Goal: Ask a question: Seek information or help from site administrators or community

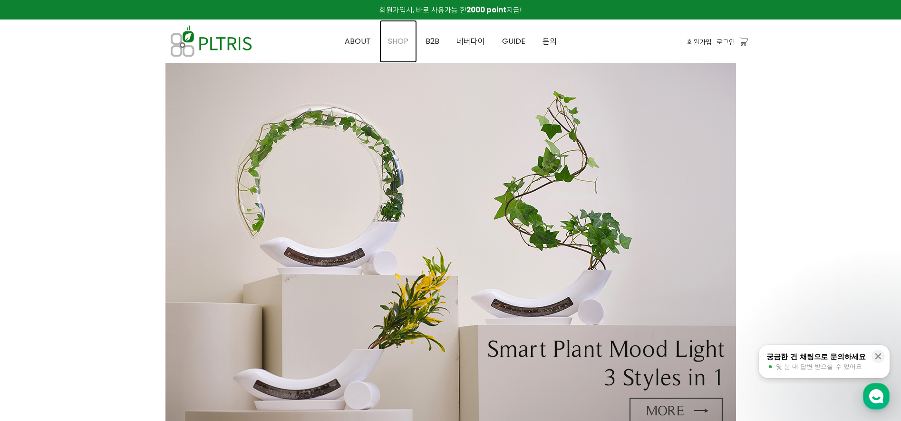
click at [401, 43] on span "SHOP" at bounding box center [398, 41] width 20 height 11
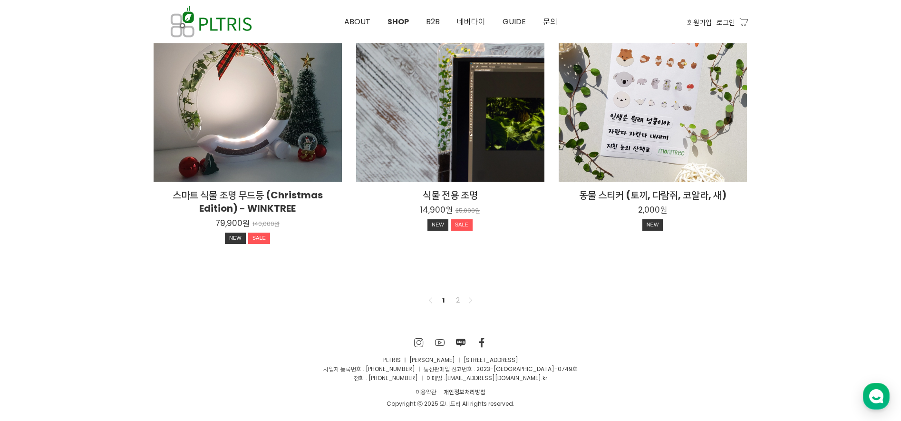
scroll to position [727, 0]
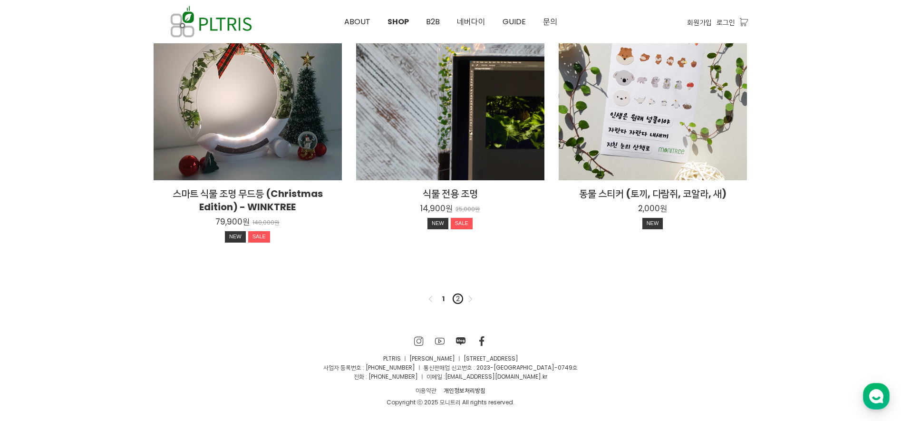
click at [456, 302] on link "2" at bounding box center [457, 298] width 11 height 11
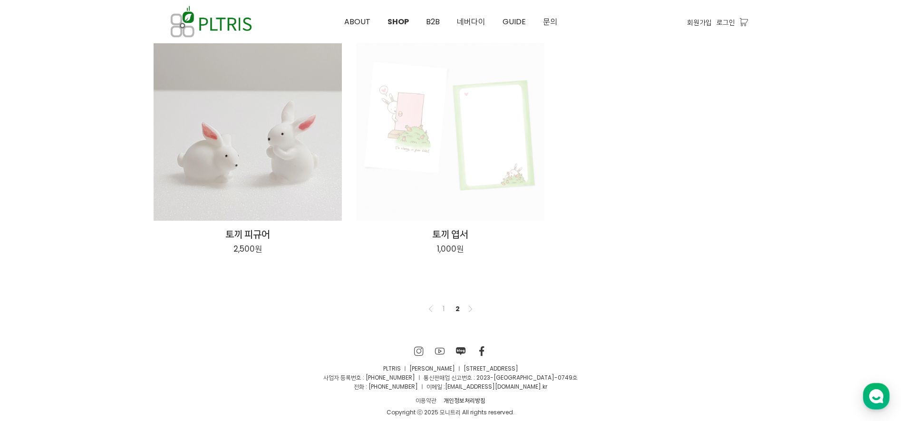
scroll to position [139, 0]
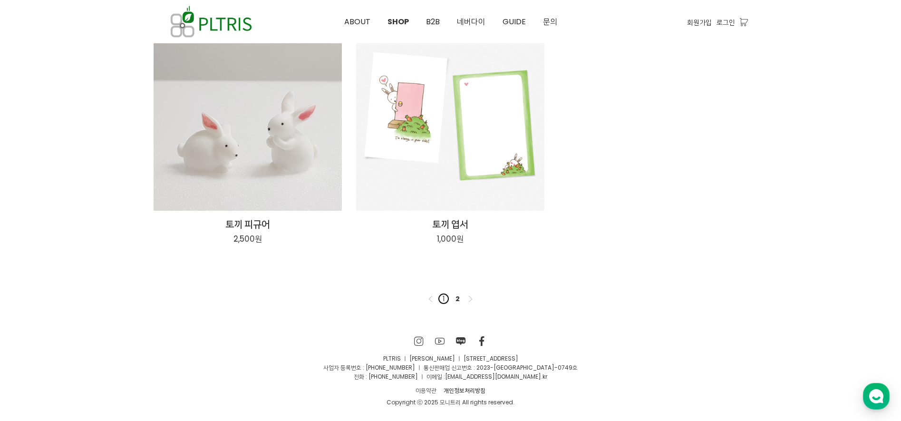
click at [441, 302] on link "1" at bounding box center [443, 298] width 11 height 11
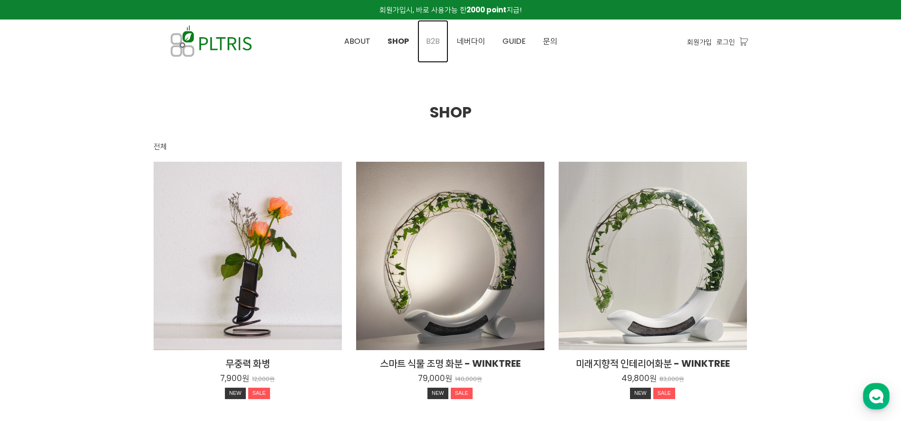
click at [427, 41] on span "B2B" at bounding box center [433, 41] width 14 height 11
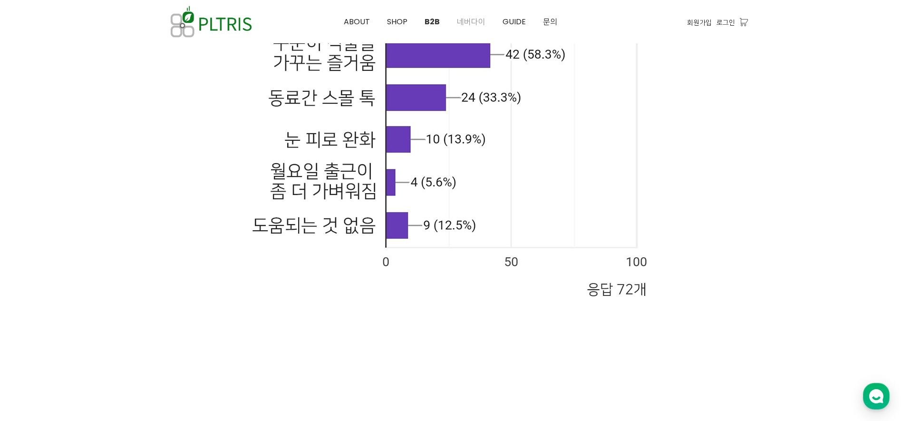
scroll to position [5943, 0]
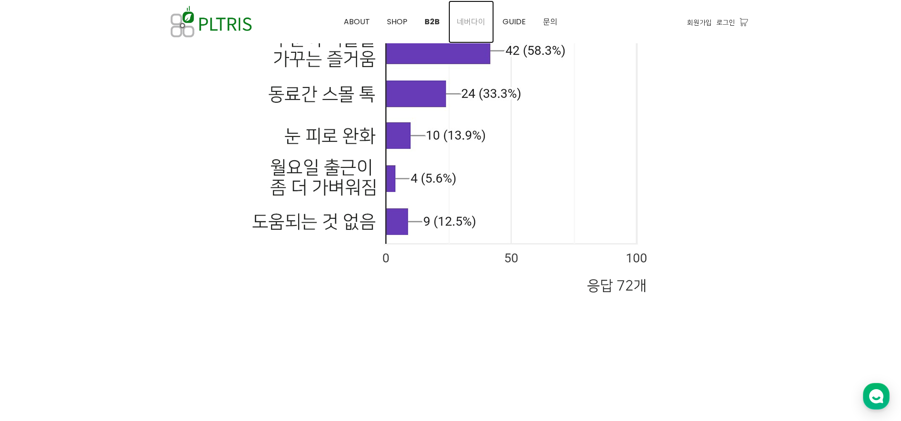
click at [473, 18] on span "네버다이" at bounding box center [471, 21] width 29 height 11
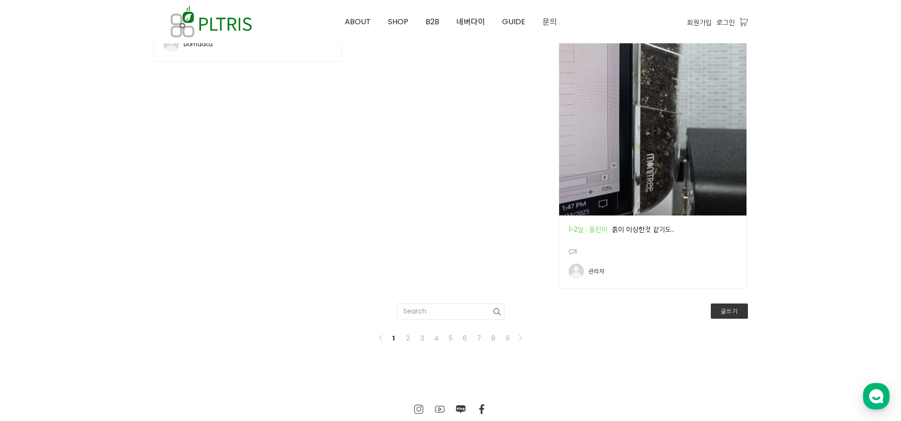
scroll to position [1626, 0]
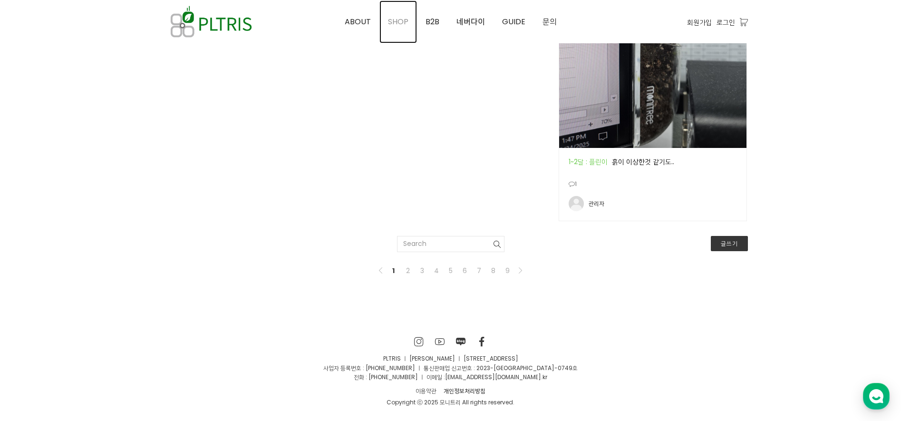
click at [381, 24] on link "SHOP" at bounding box center [398, 21] width 38 height 43
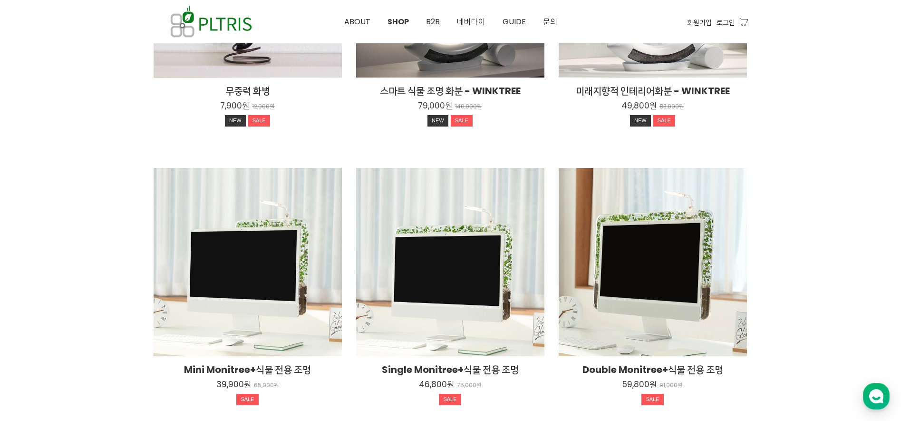
scroll to position [394, 0]
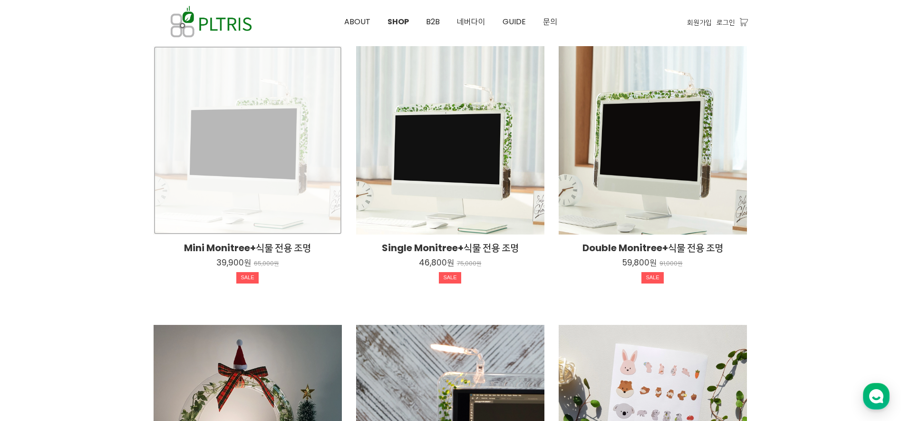
click at [264, 202] on div "Mini Monitree+식물 전용 조명 39,900원 65,000원 SALE" at bounding box center [248, 140] width 188 height 188
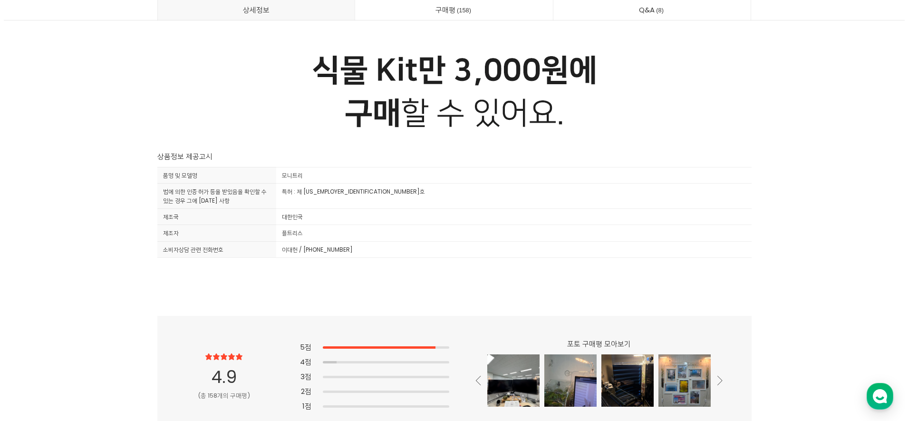
scroll to position [25435, 0]
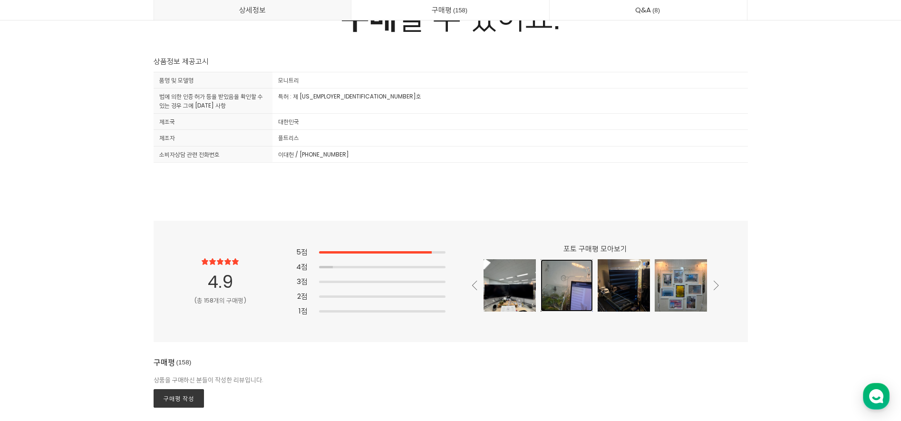
click at [567, 305] on div at bounding box center [567, 285] width 52 height 52
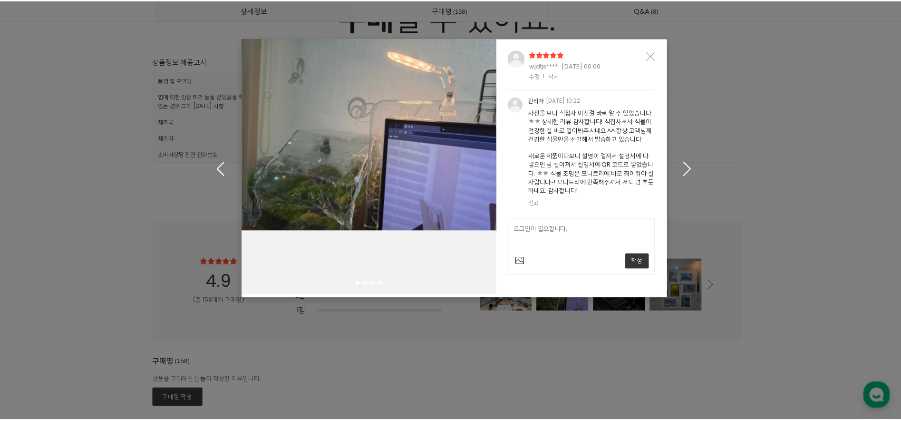
scroll to position [424, 0]
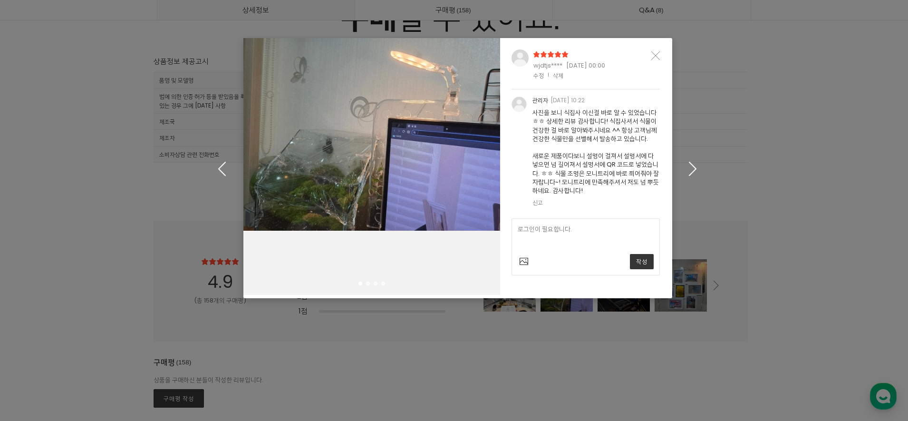
click at [660, 49] on div "wjdtjs**** [DATE] 00:00 수정 | 삭제" at bounding box center [585, 63] width 171 height 51
click at [655, 57] on icon "Close" at bounding box center [655, 55] width 9 height 9
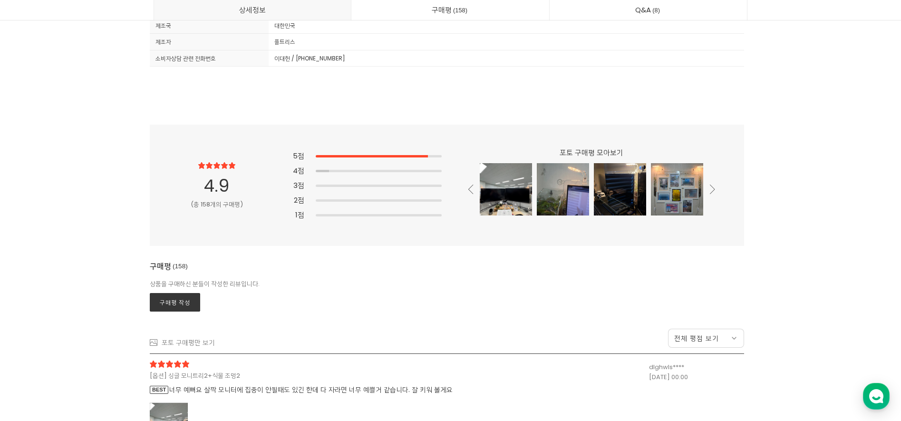
scroll to position [25530, 0]
click at [712, 188] on icon at bounding box center [712, 190] width 5 height 10
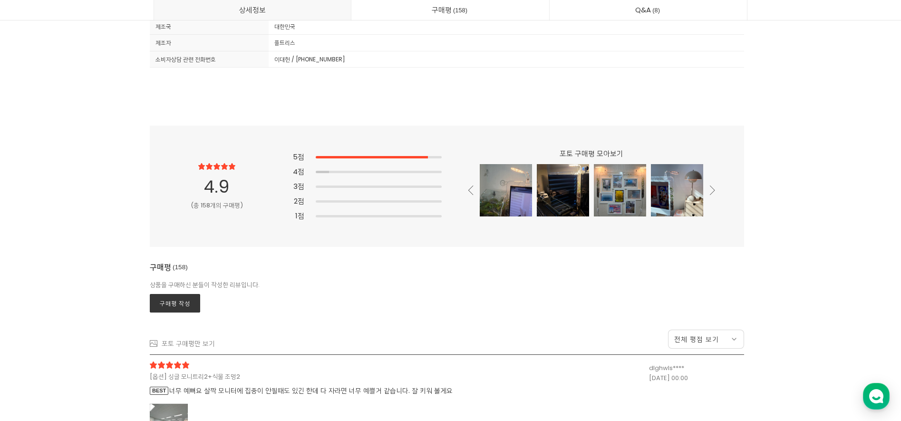
click at [712, 188] on icon at bounding box center [712, 190] width 5 height 10
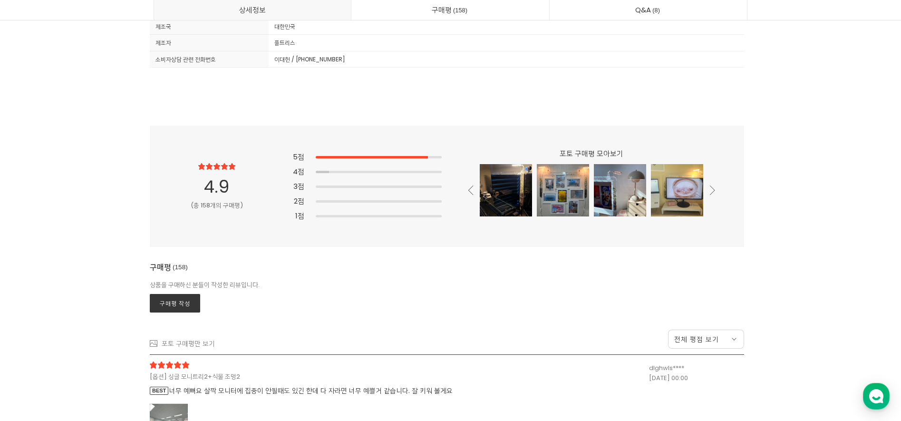
click at [712, 188] on icon at bounding box center [712, 190] width 5 height 10
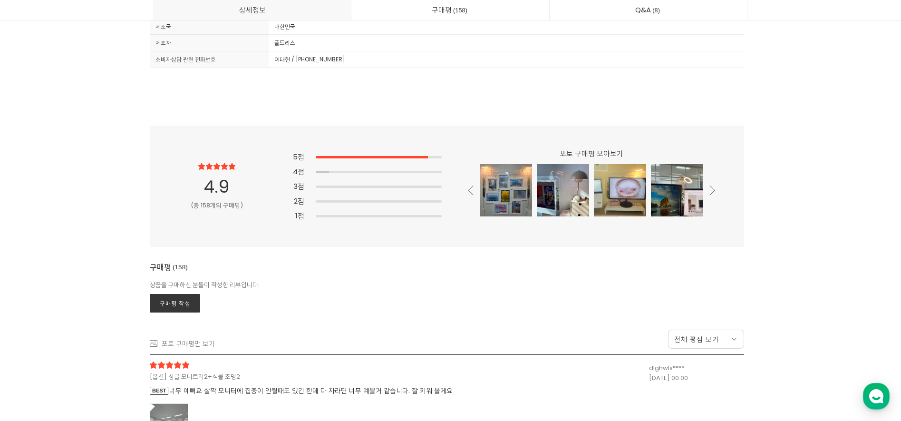
click at [712, 188] on icon at bounding box center [712, 190] width 5 height 10
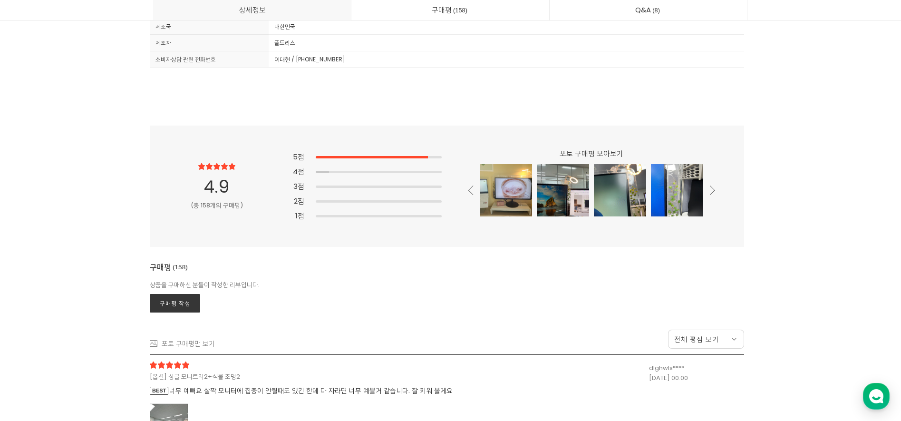
click at [712, 188] on icon at bounding box center [712, 190] width 5 height 10
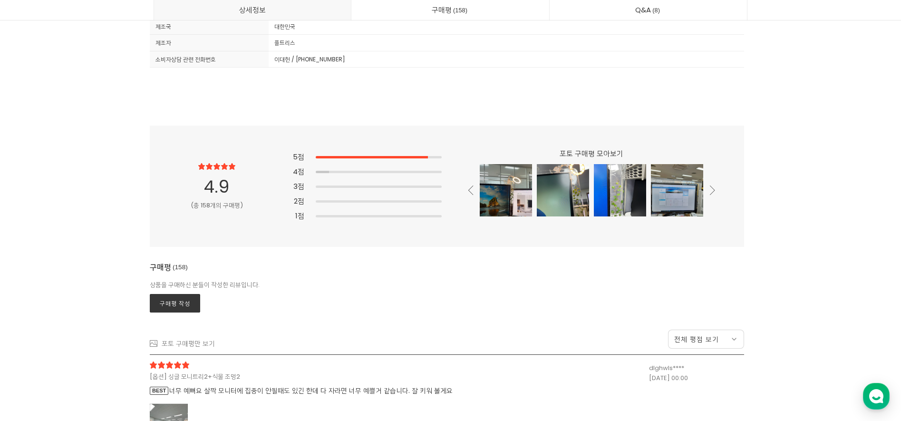
click at [712, 188] on icon at bounding box center [712, 190] width 5 height 10
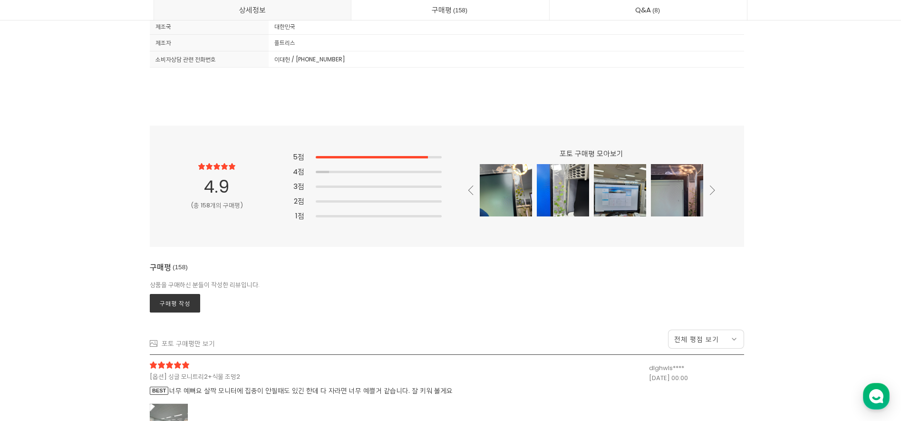
click at [712, 188] on icon at bounding box center [712, 190] width 5 height 10
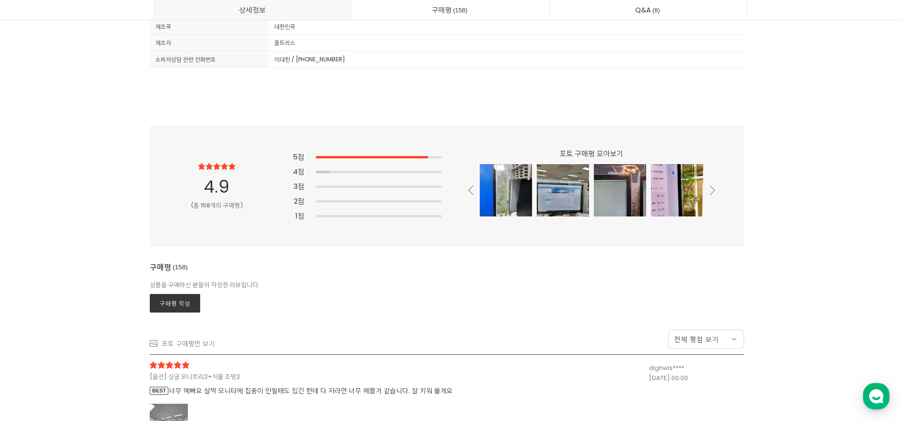
click at [712, 188] on icon at bounding box center [712, 190] width 5 height 10
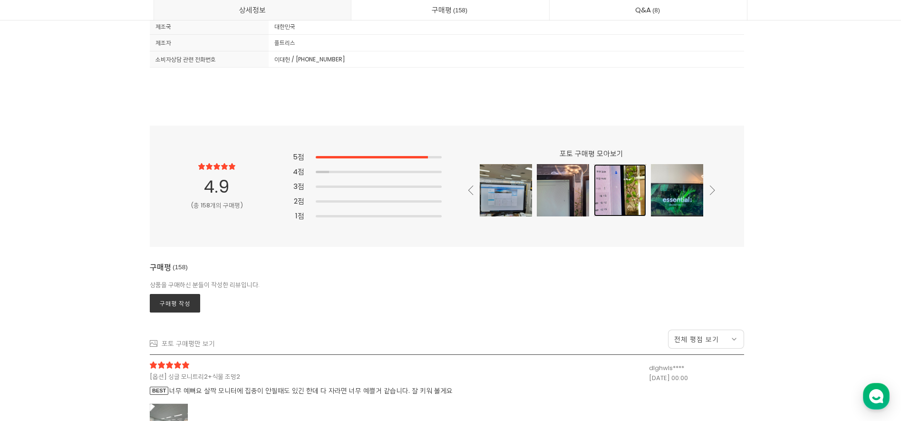
click at [633, 199] on div at bounding box center [620, 190] width 52 height 52
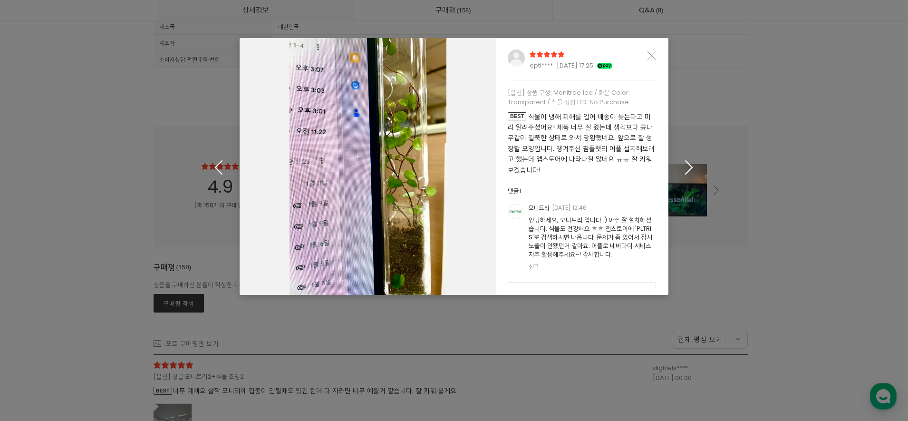
click at [657, 56] on div "eptl**** [DATE] 17:25" at bounding box center [581, 59] width 171 height 42
click at [647, 57] on div "eptl**** [DATE] 17:25" at bounding box center [593, 59] width 126 height 21
click at [652, 58] on icon "Close" at bounding box center [652, 55] width 9 height 9
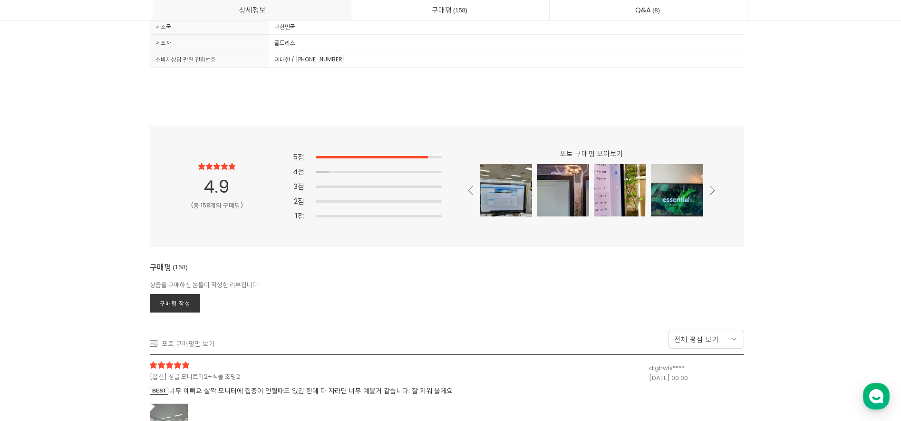
click at [709, 191] on div "포토 구매평 모아보기" at bounding box center [582, 185] width 280 height 77
click at [716, 193] on div "포토 구매평 모아보기" at bounding box center [582, 185] width 280 height 77
click at [713, 189] on icon at bounding box center [712, 190] width 5 height 10
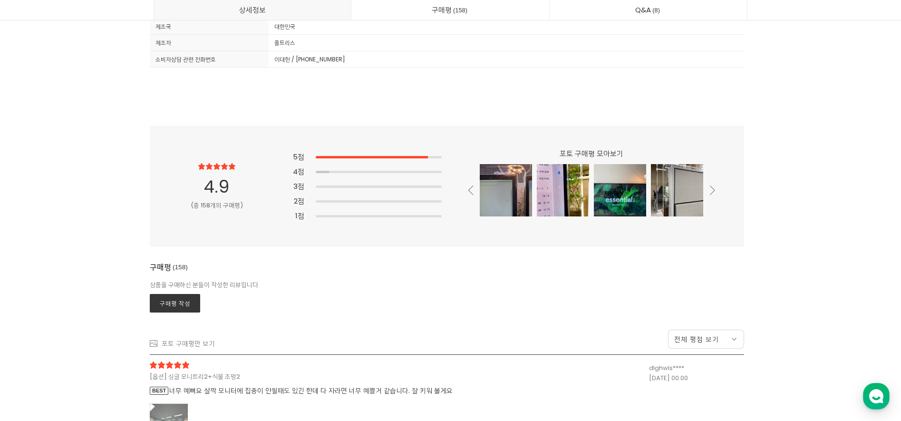
click at [713, 189] on icon at bounding box center [712, 190] width 5 height 10
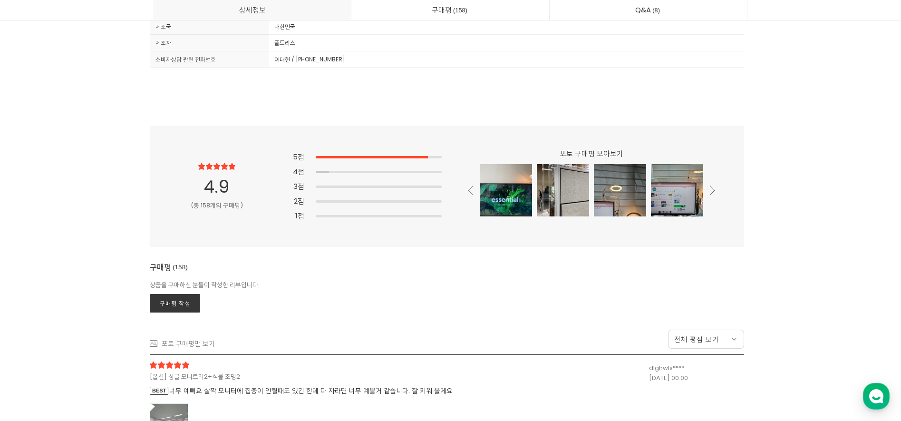
click at [713, 189] on icon at bounding box center [712, 190] width 5 height 10
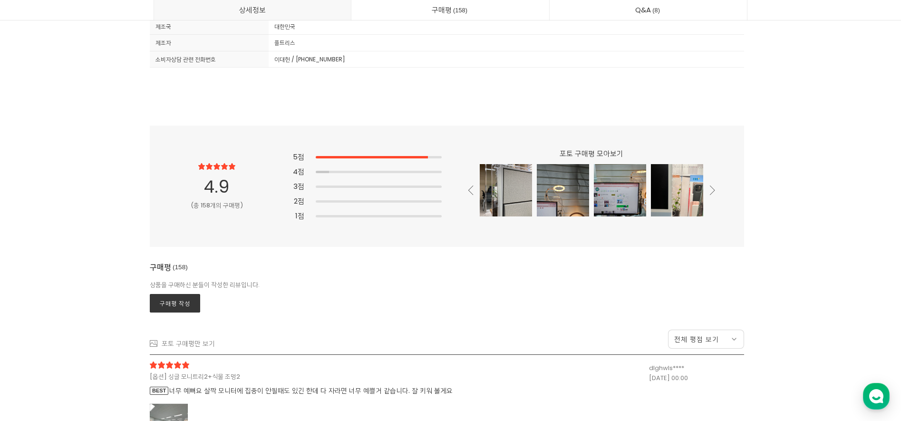
click at [713, 189] on icon at bounding box center [712, 190] width 5 height 10
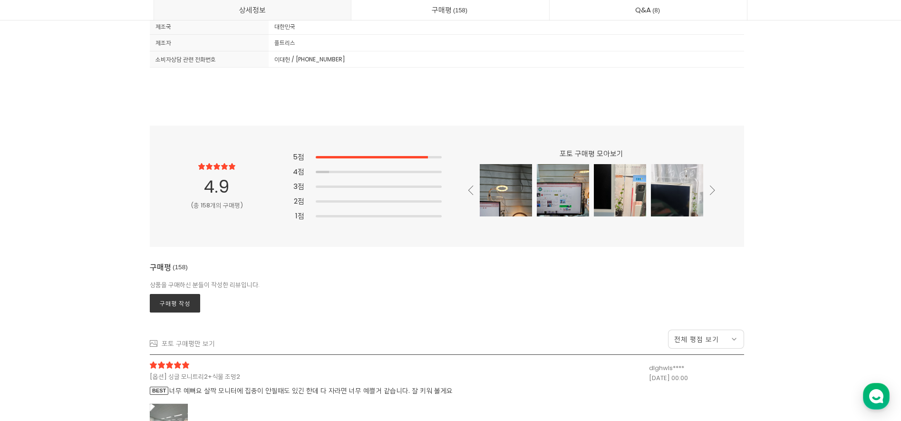
click at [713, 189] on icon at bounding box center [712, 190] width 5 height 10
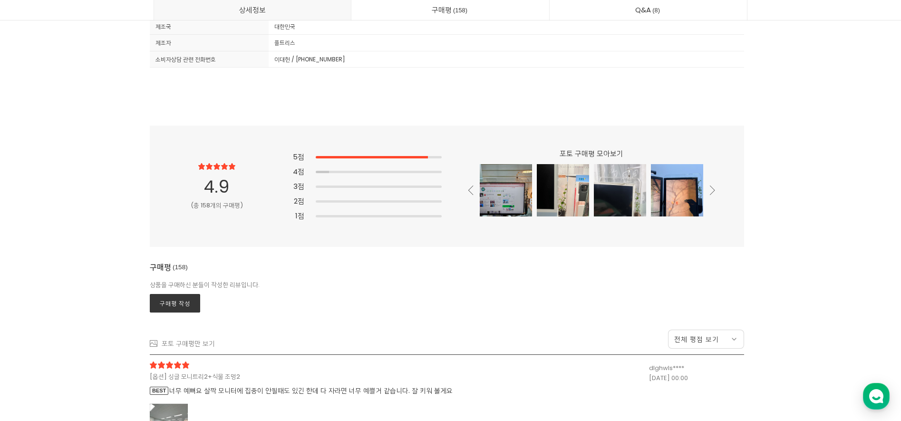
click at [713, 189] on icon at bounding box center [712, 190] width 5 height 10
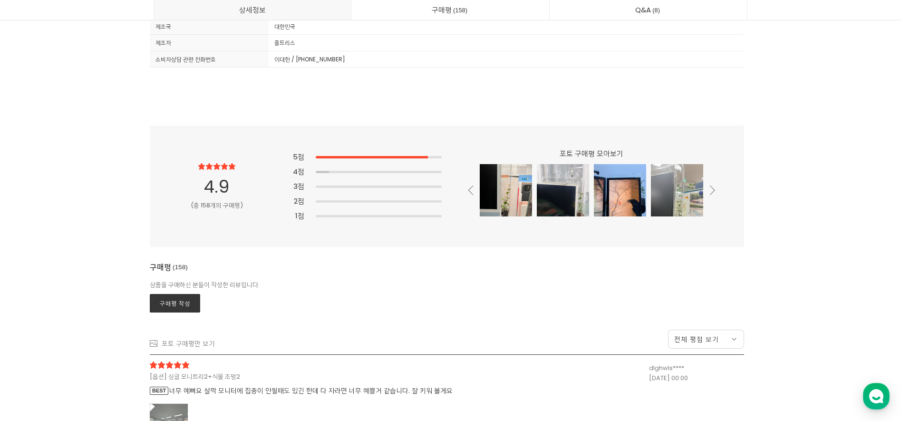
click at [713, 189] on icon at bounding box center [712, 190] width 5 height 10
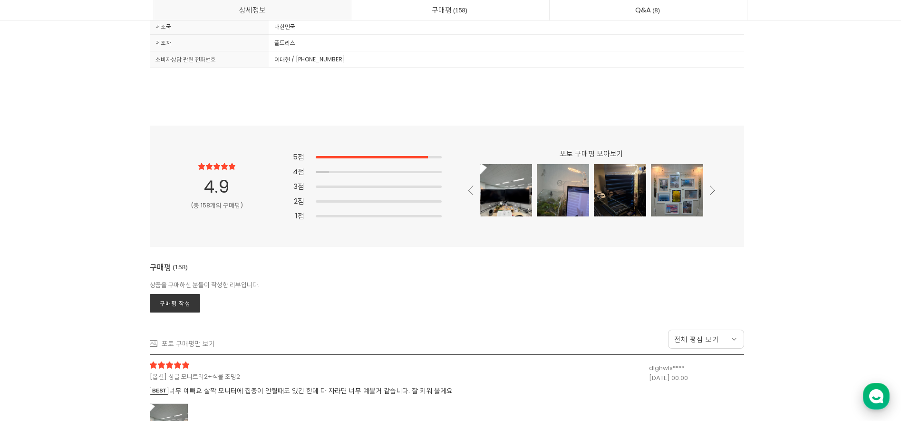
click at [870, 396] on use "button" at bounding box center [876, 396] width 14 height 14
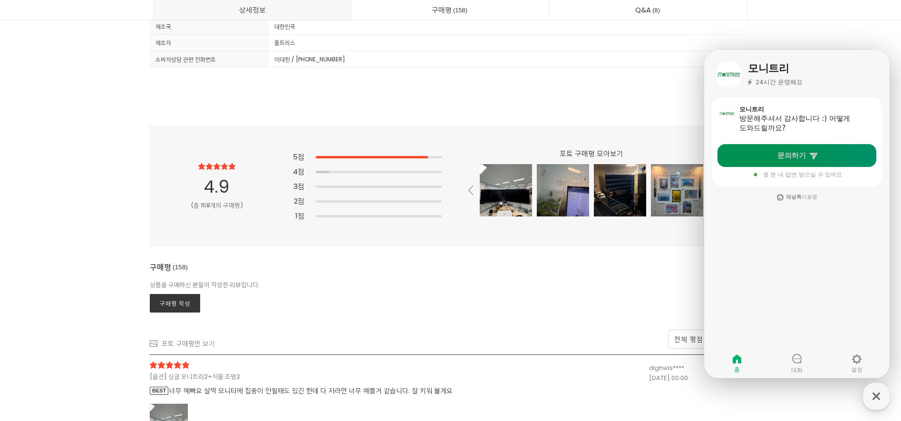
click at [790, 164] on link "문의하기" at bounding box center [796, 155] width 159 height 23
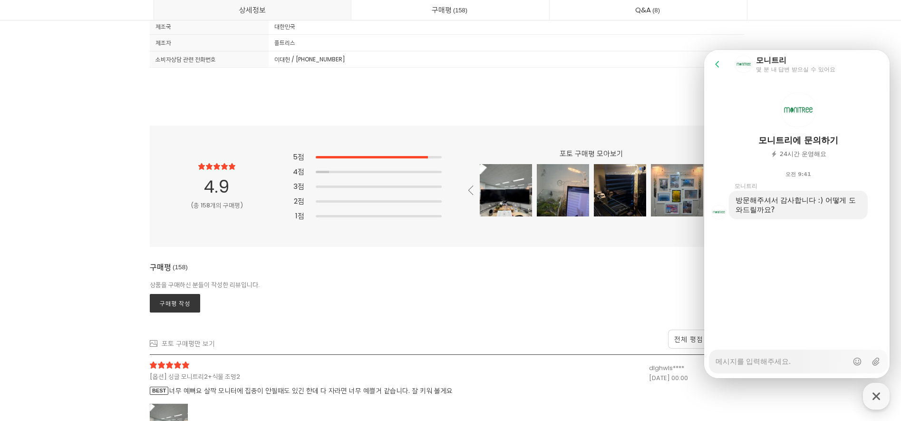
click at [771, 362] on textarea "Messenger Input Textarea" at bounding box center [781, 358] width 132 height 16
type textarea "x"
type textarea "ㅇ"
type textarea "x"
type textarea "아"
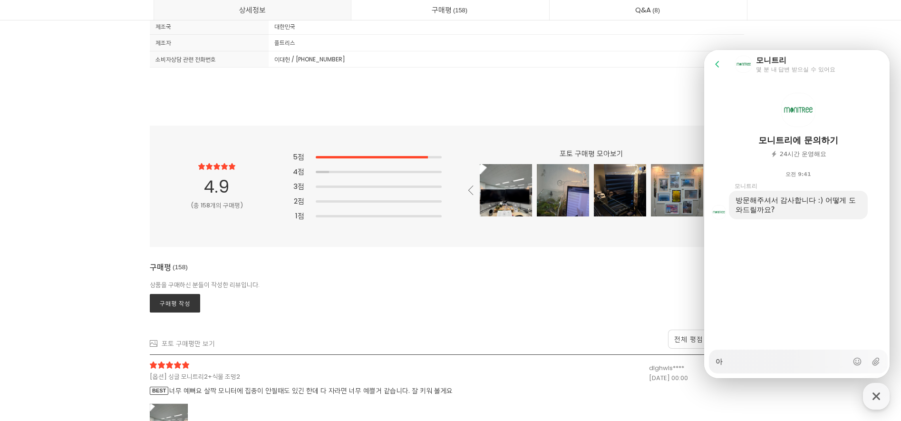
type textarea "x"
type textarea "안"
type textarea "x"
type textarea "안ㄴ"
type textarea "x"
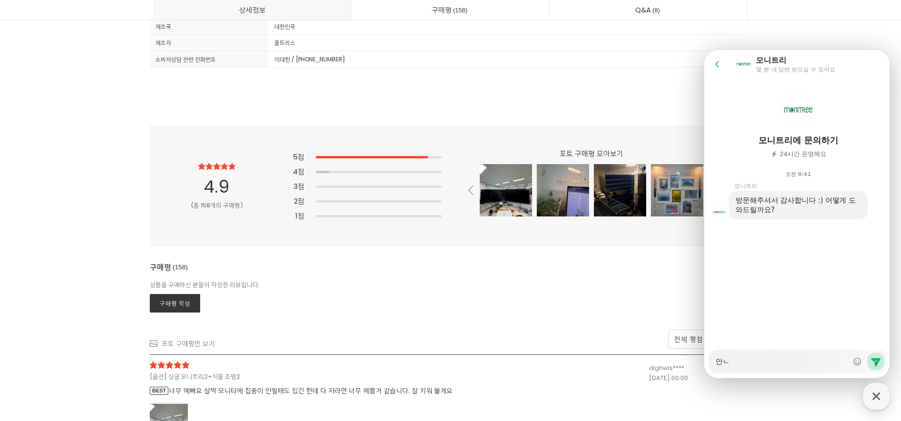
type textarea "안녀"
type textarea "x"
type textarea "안녕"
type textarea "x"
type textarea "안녕ㅎ"
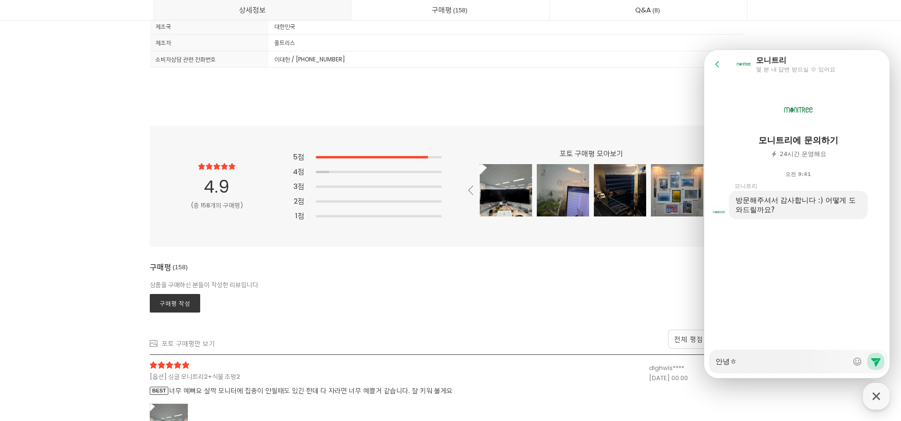
type textarea "x"
type textarea "안녕하"
type textarea "x"
type textarea "안녕핫"
type textarea "x"
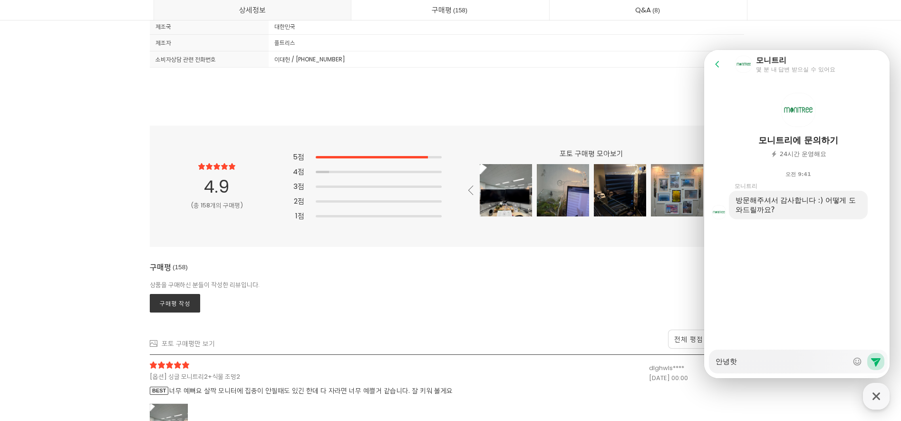
type textarea "안녕하세"
type textarea "x"
type textarea "안녕하셍"
type textarea "x"
type textarea "안녕하세요"
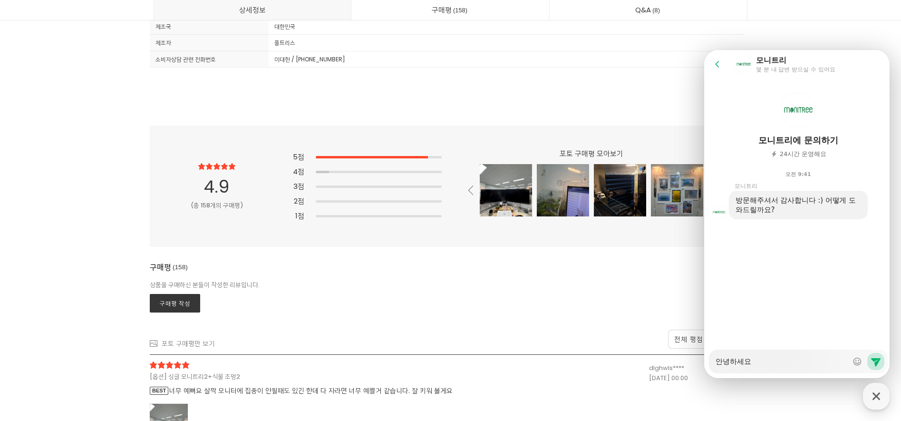
type textarea "x"
type textarea "안녕하세요"
type textarea "x"
type textarea "안녕하세요 ㄱ"
type textarea "x"
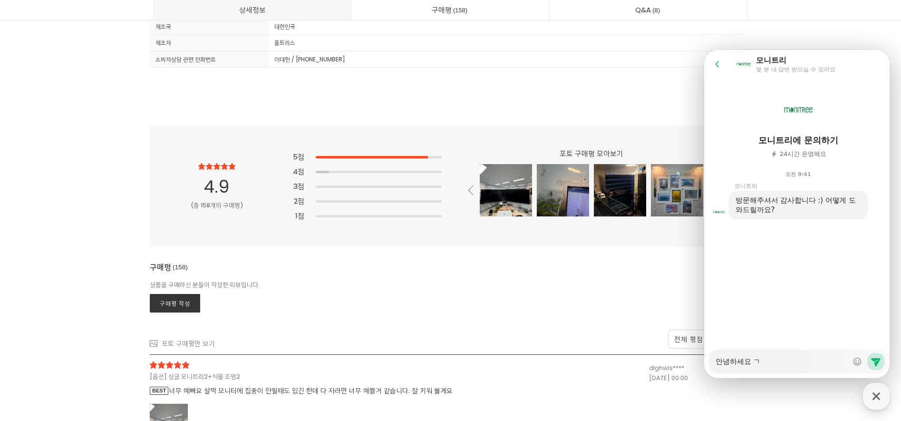
type textarea "안녕하세요 구"
type textarea "x"
type textarea "안녕하세요 국"
type textarea "x"
type textarea "안녕하세요 국ㄹ"
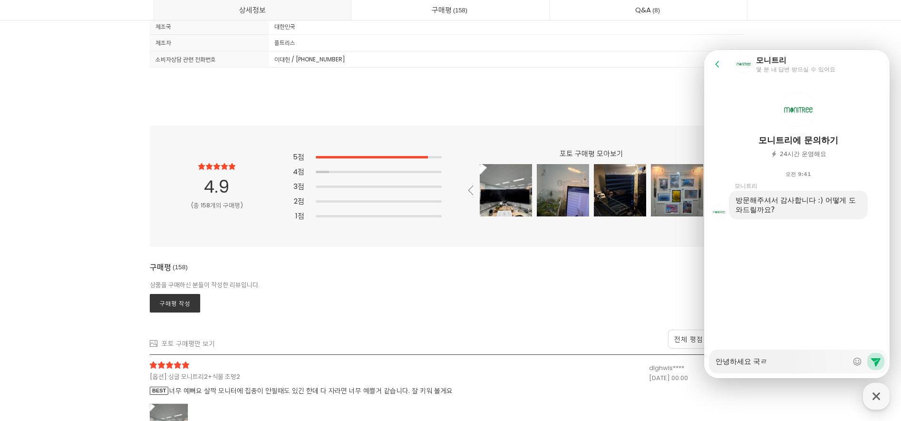
type textarea "x"
type textarea "안녕하세요 국리"
type textarea "x"
type textarea "안녕하세요 국립"
type textarea "x"
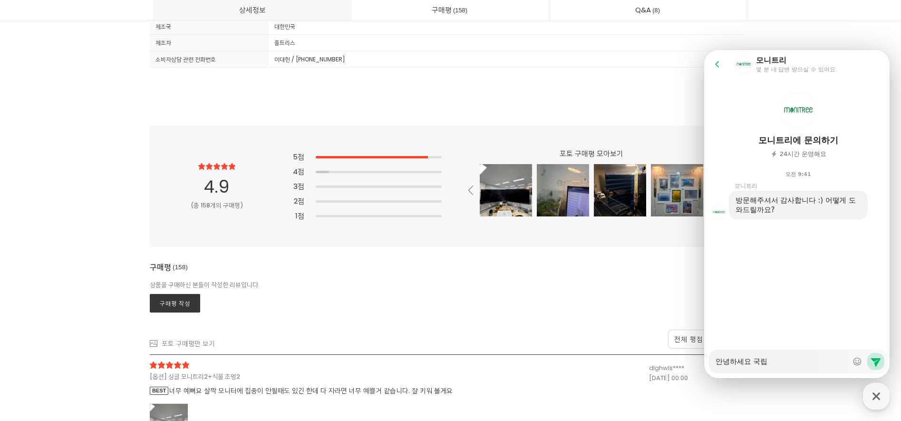
type textarea "안녕하세요 국립ㅊ"
type textarea "x"
type textarea "안녕하세요 국립처"
type textarea "x"
type textarea "안녕하세요 국립청"
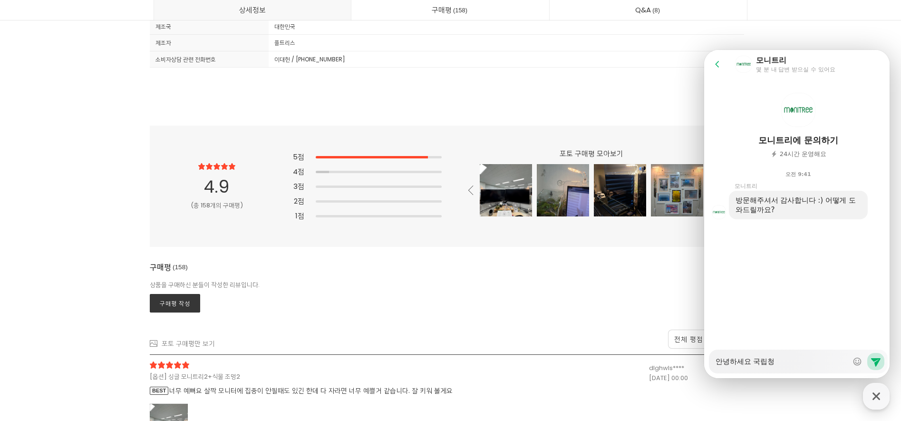
type textarea "x"
type textarea "안녕하세요 국립청ㅅ"
type textarea "x"
type textarea "안녕[GEOGRAPHIC_DATA]"
type textarea "x"
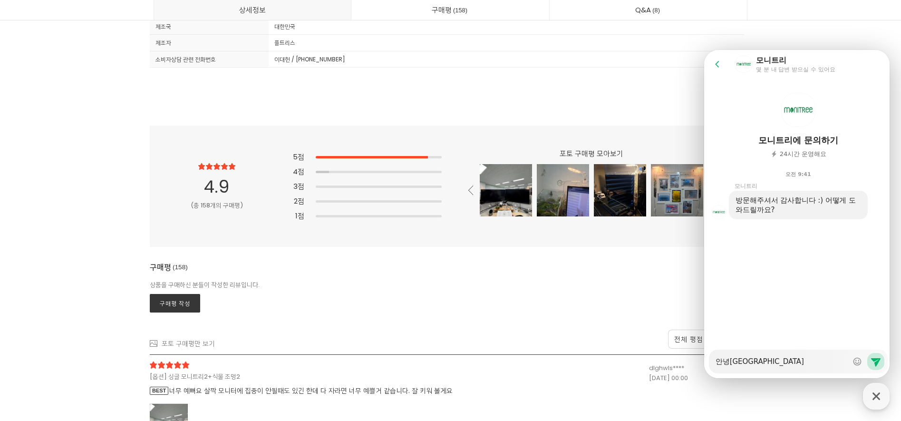
type textarea "안녕하세요 국립청손"
type textarea "x"
type textarea "안녕하세요 국립청손ㄴ"
type textarea "x"
type textarea "안녕하세요 국립청손녀"
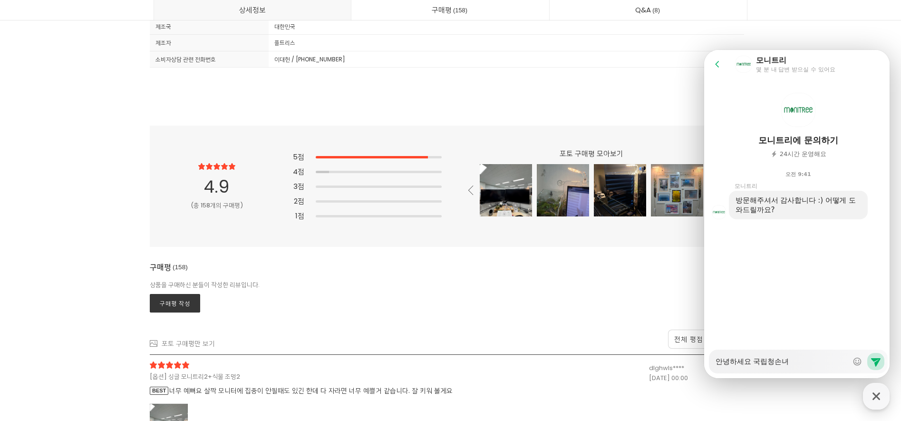
type textarea "x"
type textarea "안녕하세요 국립청손녓"
type textarea "x"
type textarea "안녕하세요 국립청손녀새"
type textarea "x"
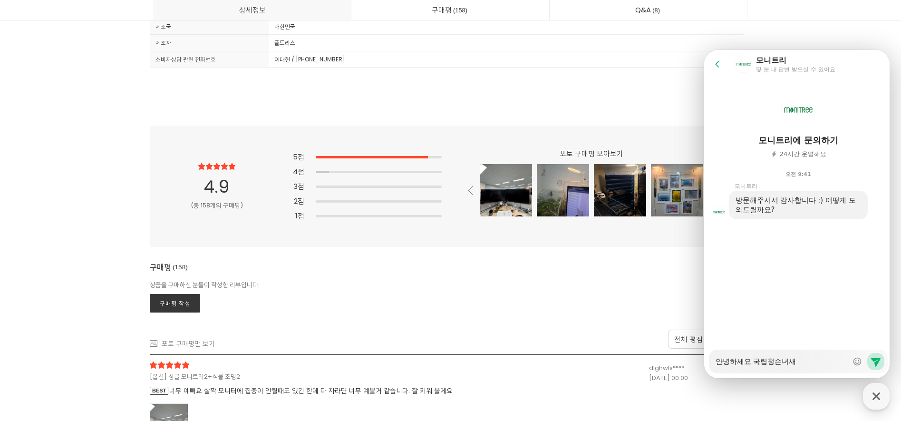
type textarea "안녕하세요 국립청손녀생"
type textarea "x"
type textarea "안녕하세요 국립청손녀새"
type textarea "x"
type textarea "안녕하세요 국립청손녀ㅅ"
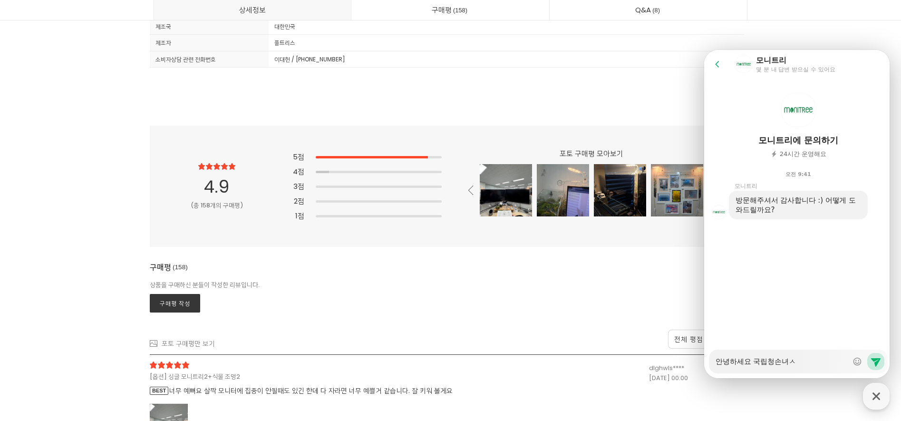
type textarea "x"
type textarea "안녕하세요 국립청손녀"
type textarea "x"
type textarea "안녕하세요 국립청손"
type textarea "x"
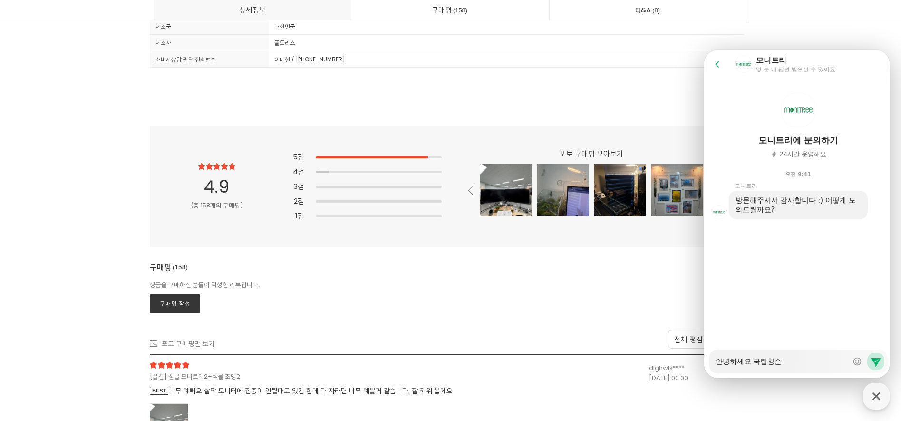
type textarea "안녕하세요 국립청"
type textarea "x"
type textarea "안녕하세요 국립청ㅅ"
type textarea "x"
type textarea "안녕[GEOGRAPHIC_DATA]"
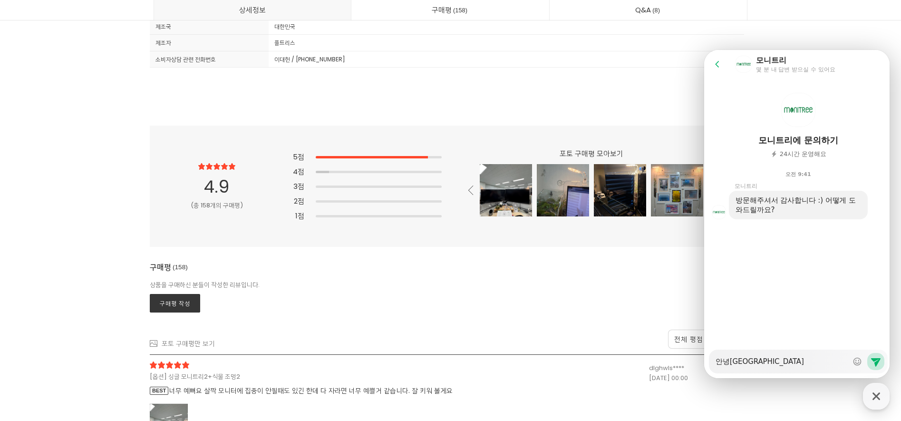
type textarea "x"
type textarea "안녕하세요 국립청손"
type textarea "x"
type textarea "안녕하세요 국립청소녀"
type textarea "x"
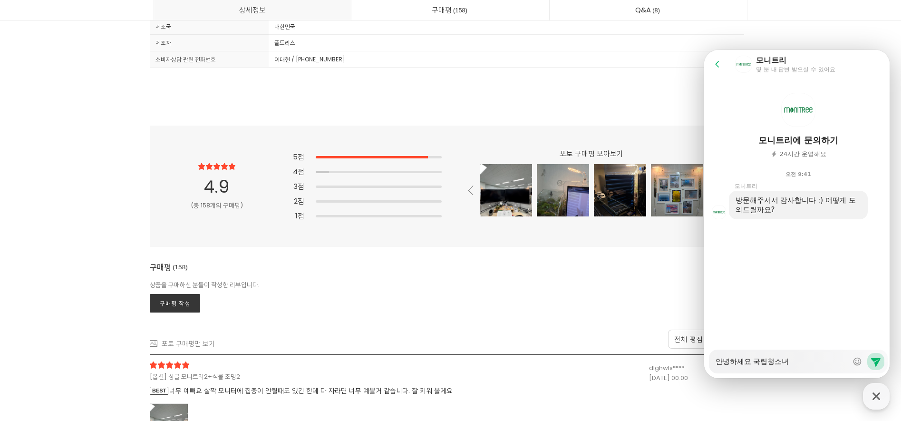
type textarea "안녕하세요 국립청소년"
type textarea "x"
type textarea "안녕하세요 국립청소년ㅅ"
type textarea "x"
type textarea "안녕하세요 국립청소년새"
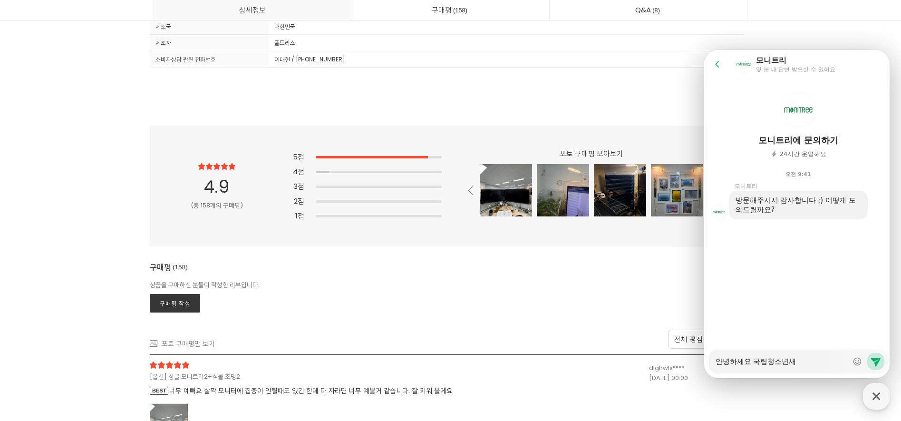
type textarea "x"
type textarea "안녕하세요 국립청소년생"
type textarea "x"
type textarea "안녕하세요 국립청소년생ㅌ"
type textarea "x"
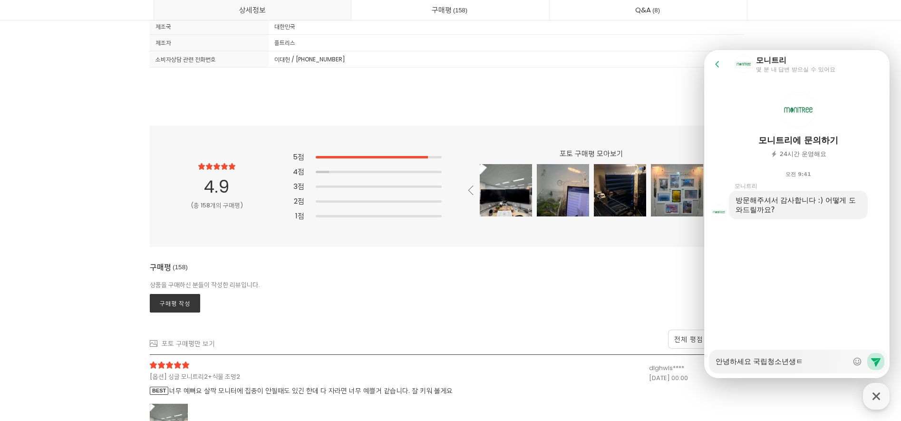
type textarea "안녕하세요 국립청소년생태"
type textarea "x"
type textarea "안녕하세요 국립청소년생탯"
type textarea "x"
type textarea "안녕하세요 국립청소년생태세"
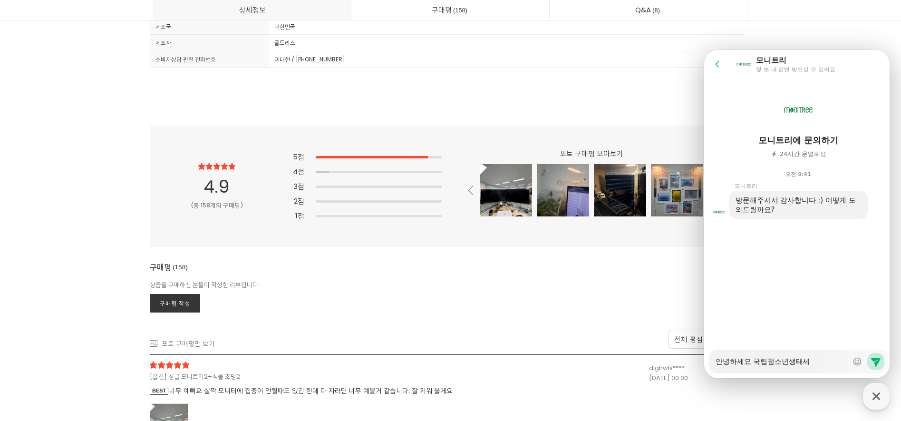
type textarea "x"
type textarea "안녕하세요 국립청소년생태센"
type textarea "x"
type textarea "안녕하세요 국립청소년생태센ㅌ"
type textarea "x"
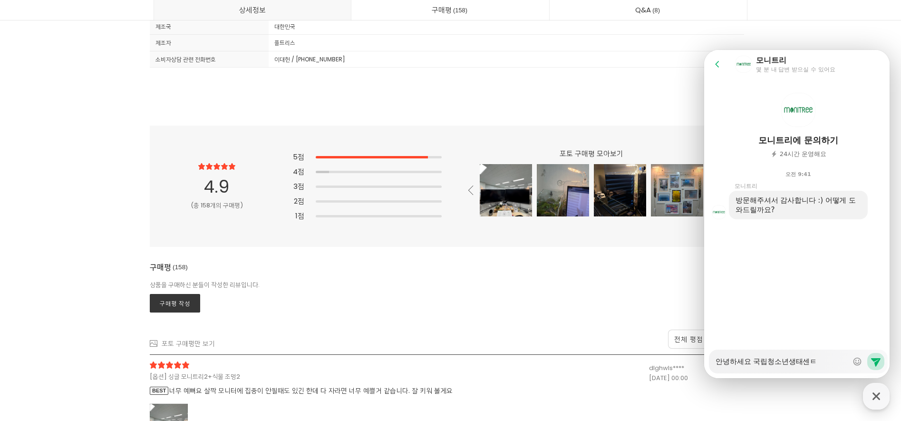
type textarea "[GEOGRAPHIC_DATA]"
type textarea "x"
type textarea "[GEOGRAPHIC_DATA]"
type textarea "x"
type textarea "안녕하세요 국립청소년생태센터 ㅎ"
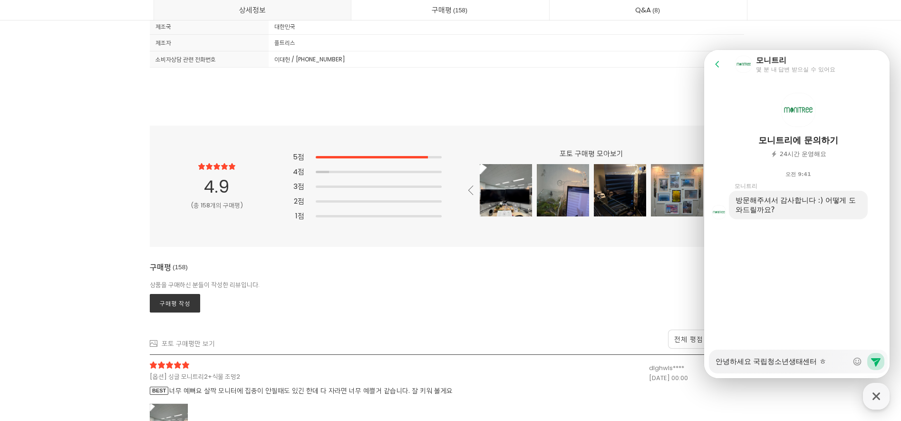
type textarea "x"
type textarea "안녕하세요 국립청소년생태센터 호"
type textarea "x"
type textarea "안녕하세요 국립청소년생태센터 홍"
type textarea "x"
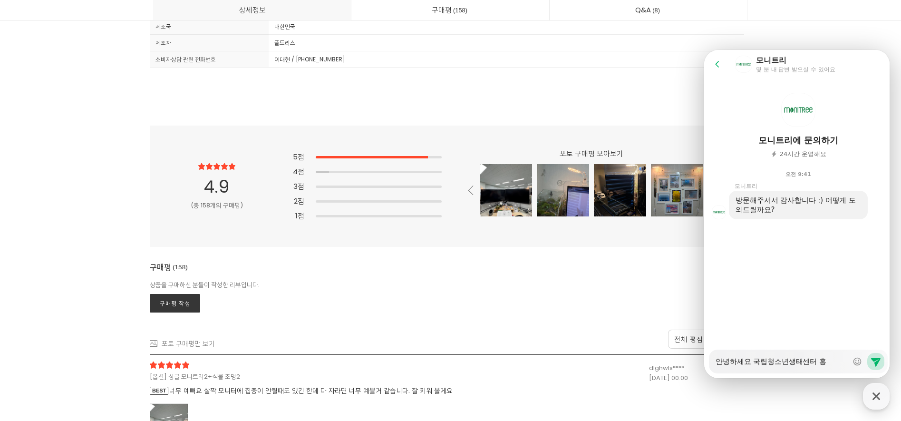
type textarea "안녕하세요 국립청소년생태센터 홍ㅂ"
type textarea "x"
type textarea "안녕하세요 국립청소년생태센터 홍보"
type textarea "x"
type textarea "안녕하세요 국립청소년생태센터 홍볻"
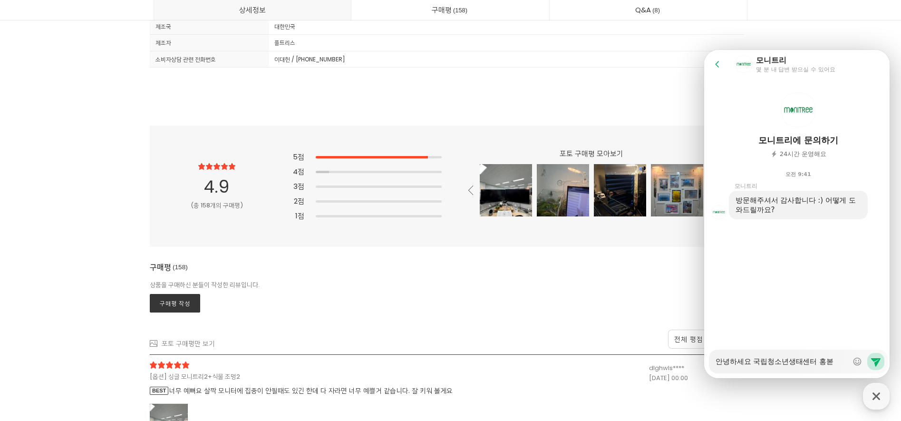
type textarea "x"
type textarea "안녕하세요 국립청소년생태센터 홍보다"
type textarea "x"
type textarea "안녕하세요 국립청소년생태센터 홍보담"
type textarea "x"
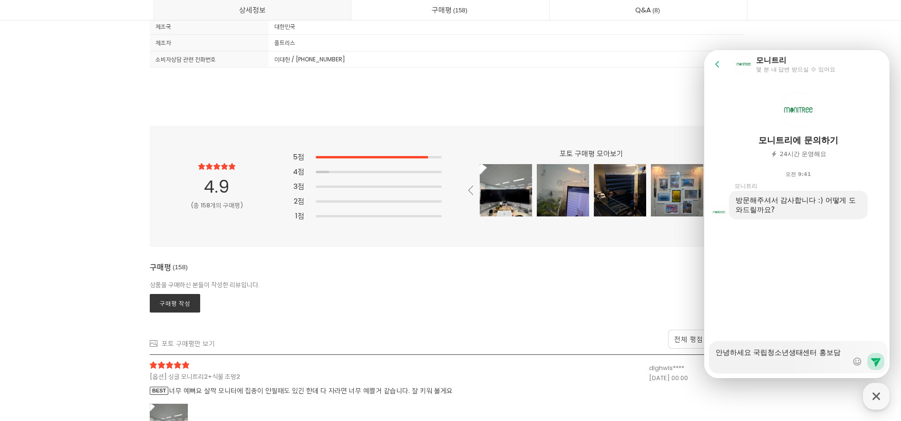
type textarea "안녕하세요 국립청소년생태센터 홍보담ㄷ"
type textarea "x"
type textarea "안녕하세요 국립청소년생태센터 홍보담다"
type textarea "x"
type textarea "안녕하세요 국립청소년생태센터 홍보담당"
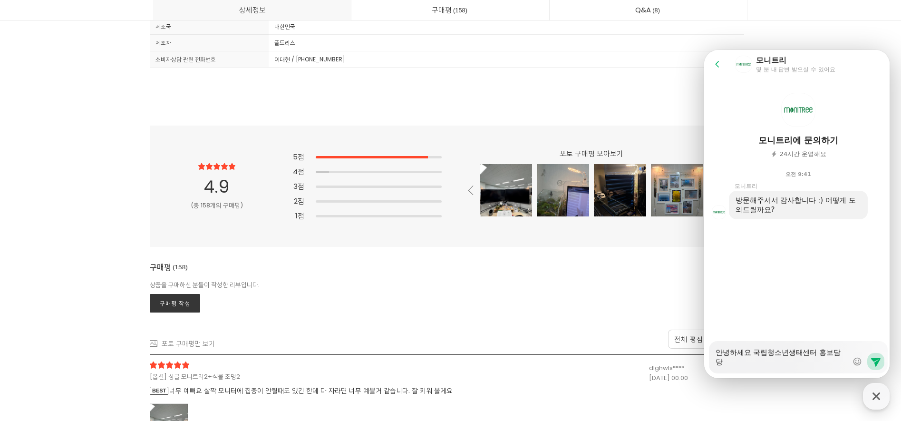
type textarea "x"
type textarea "안녕하세요 국립청소년생태센터 홍보담당"
type textarea "x"
type textarea "안녕하세요 국립청소년생태센터 홍보담당 ㅇ"
type textarea "x"
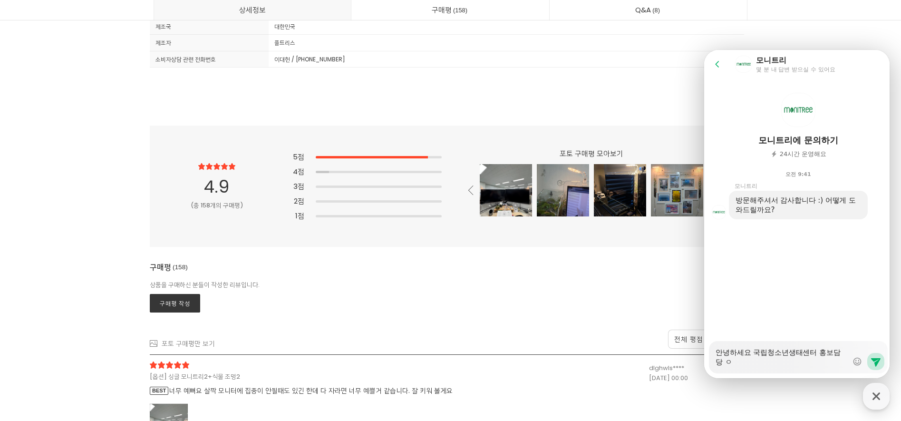
type textarea "안녕하세요 국립청소년생태센터 홍보담당 이"
type textarea "x"
type textarea "안녕하세요 국립청소년생태센터 홍보담당 잊"
type textarea "x"
type textarea "안녕하세요 국립청소년생태센터 홍보담당 이저"
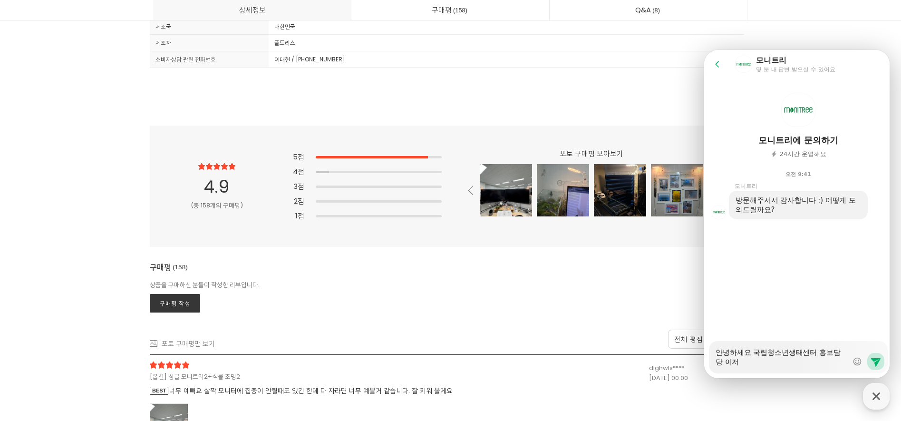
type textarea "x"
type textarea "안녕하세요 국립청소년생태센터 홍보담당 이정"
type textarea "x"
type textarea "안녕하세요 국립청소년생태센터 홍보담당 이정ㅎ"
type textarea "x"
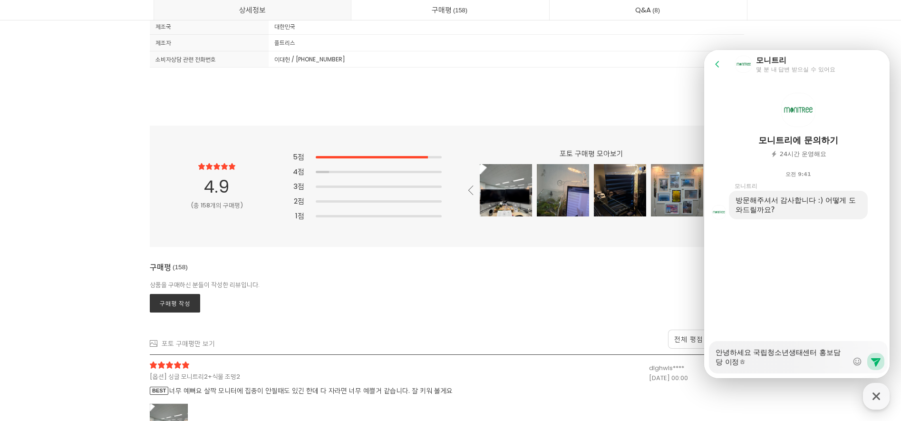
type textarea "안녕하세요 국립청소년생태센터 홍보담당 [PERSON_NAME]"
type textarea "x"
type textarea "안녕하세요 국립청소년생태센터 홍보담당 [PERSON_NAME]"
type textarea "x"
type textarea "안녕하세요 국립청소년생태센터 홍보담당 이정홛"
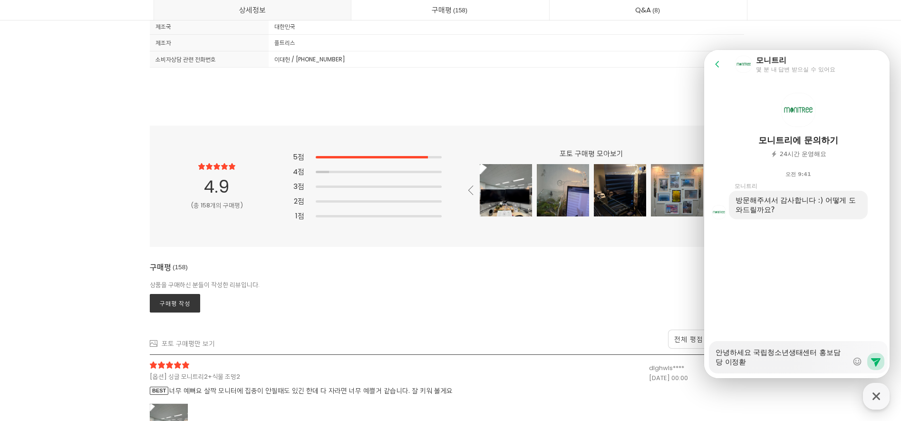
type textarea "x"
type textarea "안녕하세요 국립청소년생태센터 홍보담당 이정화대"
type textarea "x"
type textarea "안녕하세요 국립청소년생태센터 홍보담당 이정화댈"
type textarea "x"
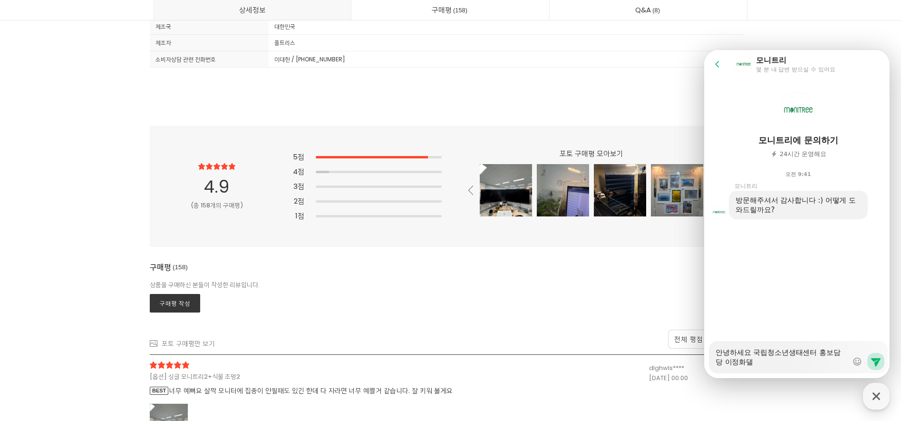
type textarea "안녕하세요 국립청소년생태센터 홍보담당 [PERSON_NAME][PERSON_NAME]"
type textarea "x"
type textarea "안녕하세요 국립청소년생태센터 홍보담당 [PERSON_NAME]대릴"
type textarea "x"
type textarea "안녕하세요 국립청소년생태센터 홍보담당 [PERSON_NAME][PERSON_NAME]라"
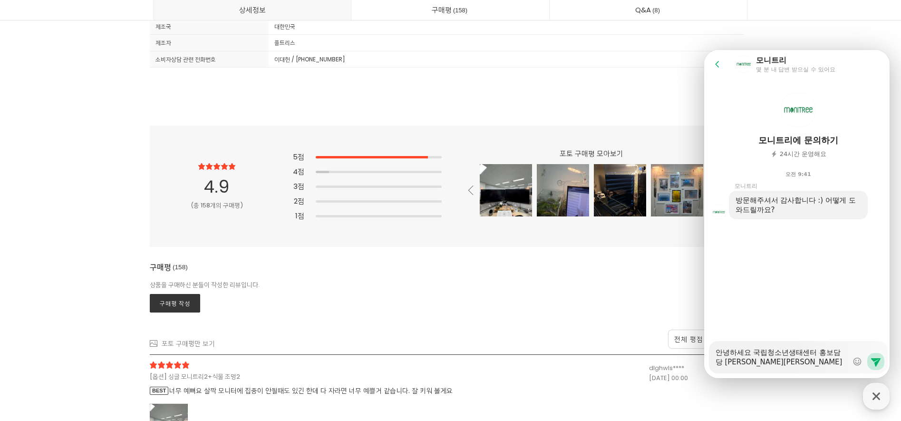
type textarea "x"
type textarea "안녕하세요 국립청소년생태센터 홍보담당 [PERSON_NAME][PERSON_NAME]락"
type textarea "x"
type textarea "안녕하세요 국립청소년생태센터 홍보담당 [PERSON_NAME][PERSON_NAME]라고"
type textarea "x"
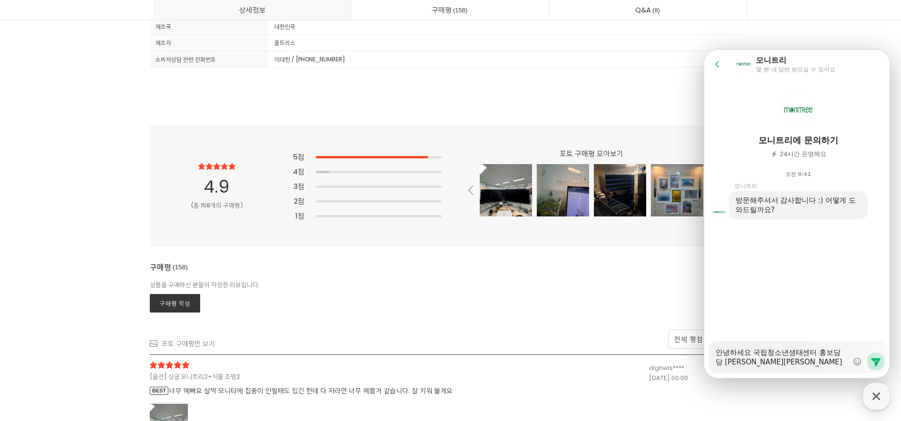
type textarea "안녕하세요 국립청소년생태센터 홍보담당 [PERSON_NAME][PERSON_NAME]라고"
type textarea "x"
type textarea "안녕하세요 국립청소년생태센터 홍보담당 이정화대리라고 ㅎ"
type textarea "x"
type textarea "안녕하세요 국립청소년생태센터 홍보담당 [PERSON_NAME][PERSON_NAME]라고 하"
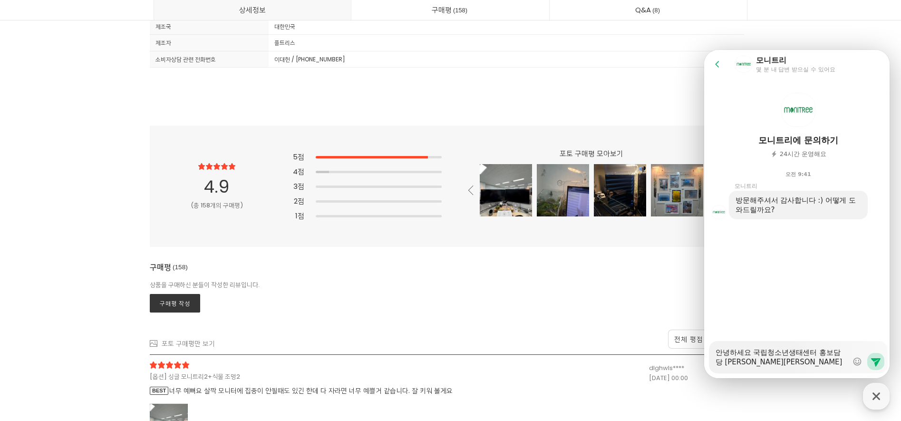
type textarea "x"
type textarea "안녕하세요 국립청소년생태센터 홍보담당 [PERSON_NAME][PERSON_NAME]라고 합"
type textarea "x"
type textarea "안녕하세요 국립청소년생태센터 홍보담당 [PERSON_NAME][PERSON_NAME]라고 합ㄴ"
type textarea "x"
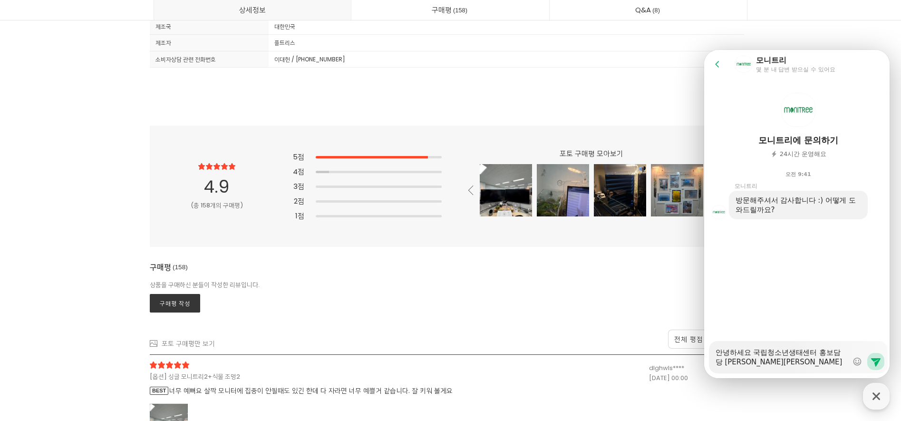
type textarea "안녕하세요 국립청소년생태센터 홍보담당 [PERSON_NAME][PERSON_NAME]라고 합니"
type textarea "x"
type textarea "안녕하세요 국립청소년생태센터 홍보담당 [PERSON_NAME][PERSON_NAME]라고 합닏"
type textarea "x"
type textarea "안녕하세요 국립청소년생태센터 홍보담당 이정화대리라고 합니다"
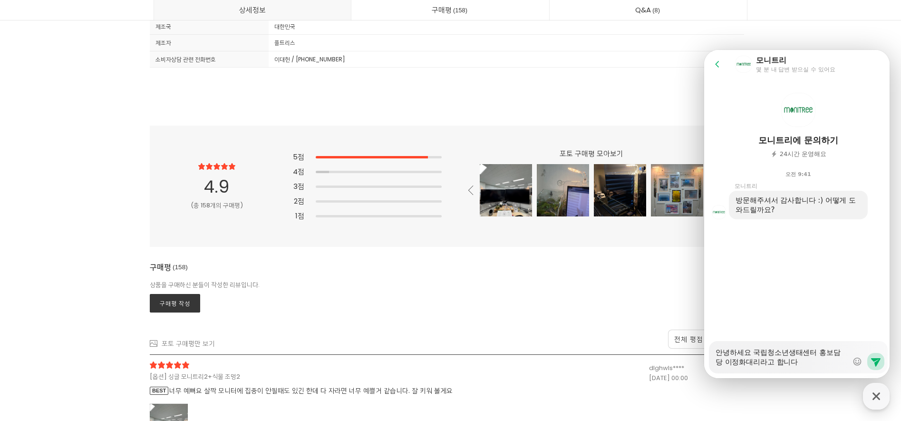
type textarea "x"
type textarea "안녕하세요 국립청소년생태센터 홍보담당 이정화대리라고 합니다."
type textarea "x"
type textarea "안녕하세요 국립청소년생태센터 홍보담당 이정화대리라고 합니다."
type textarea "x"
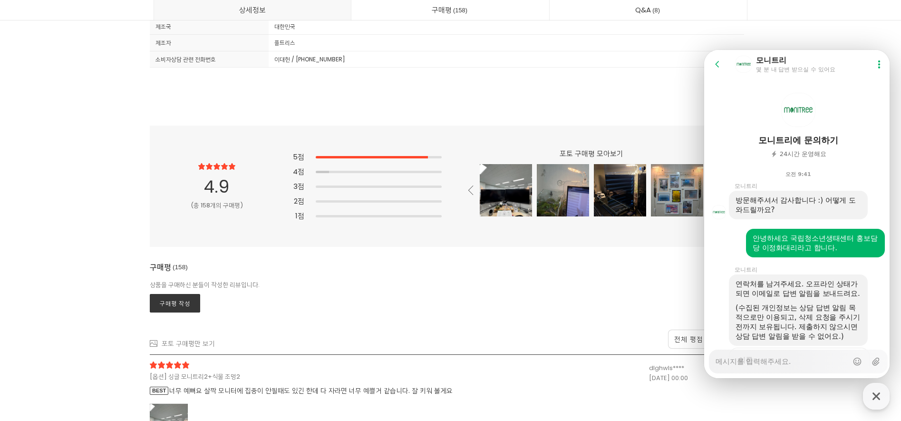
type textarea "x"
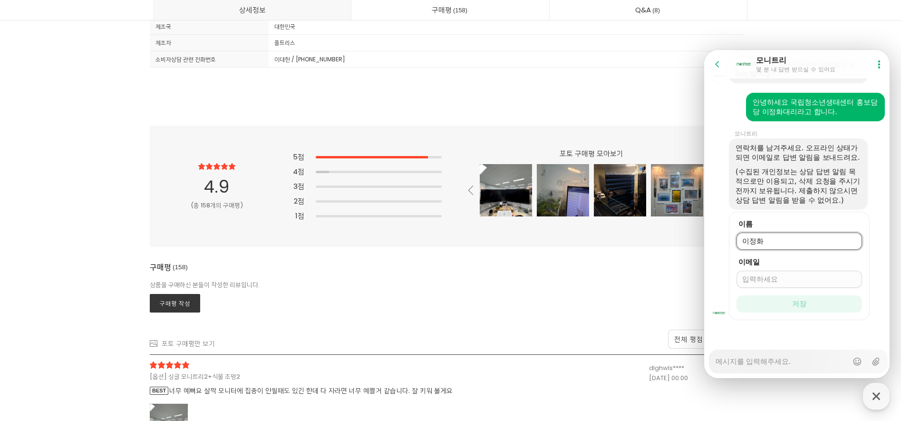
type input "이정화"
type input "w"
click at [736, 295] on button "저장" at bounding box center [799, 303] width 126 height 17
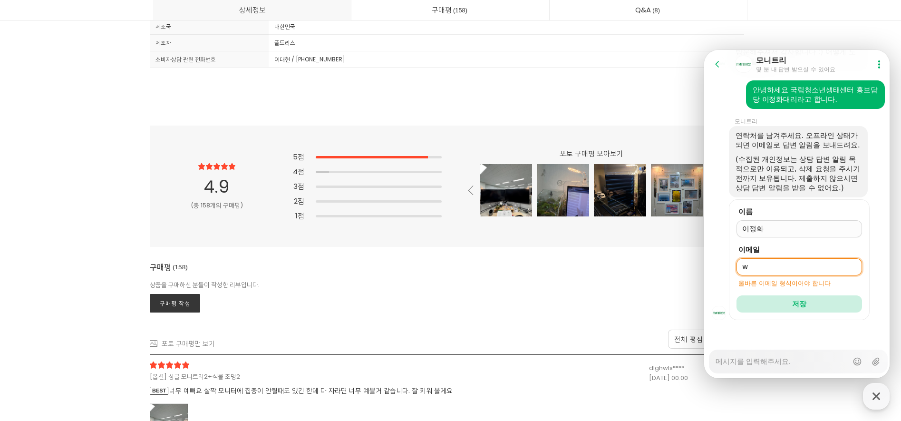
scroll to position [167, 0]
click at [740, 276] on div "이메일 w 올바른 이메일 형식이어야 합니다" at bounding box center [799, 266] width 126 height 43
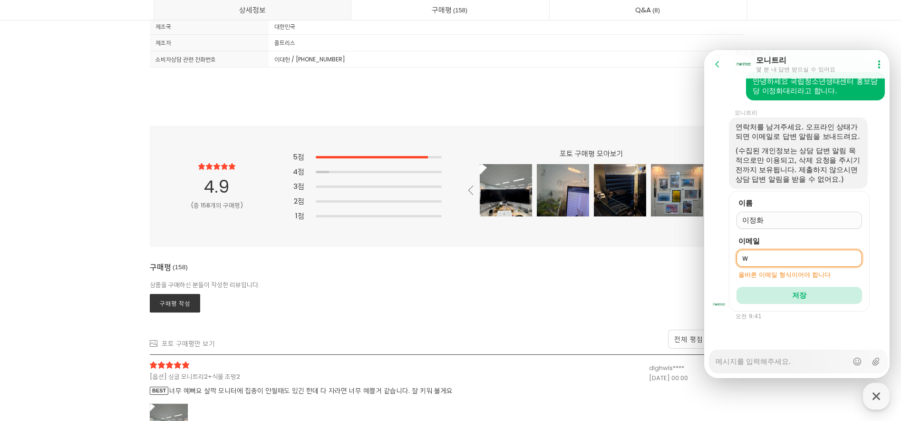
scroll to position [176, 0]
click at [759, 257] on input "w" at bounding box center [799, 258] width 114 height 10
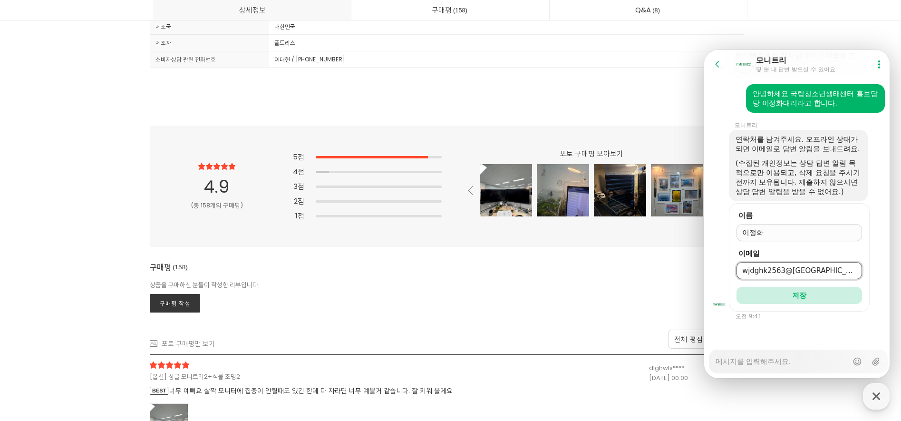
type input "[EMAIL_ADDRESS][DOMAIN_NAME]"
click at [769, 296] on button "저장" at bounding box center [799, 295] width 126 height 17
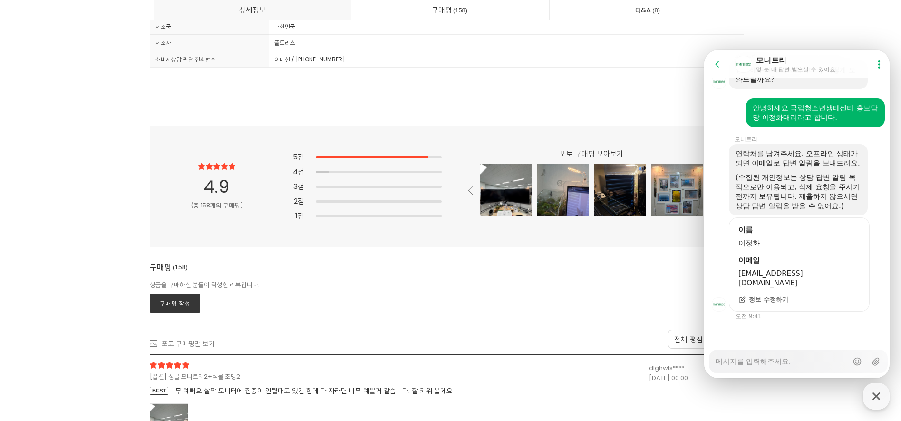
click at [765, 368] on div "Messenger Input Textarea" at bounding box center [781, 361] width 132 height 23
click at [765, 365] on textarea "Messenger Input Textarea" at bounding box center [781, 358] width 132 height 16
type textarea "x"
type textarea "a"
type textarea "x"
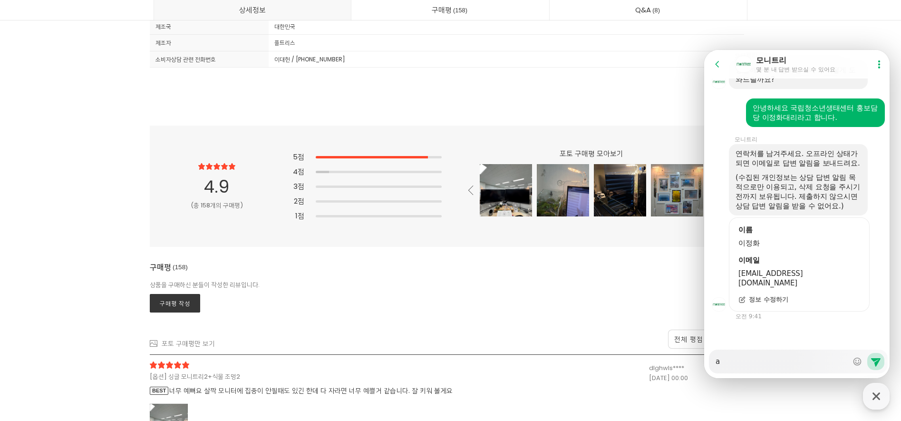
type textarea "ah"
type textarea "x"
type textarea "ahs"
type textarea "x"
type textarea "ahsl"
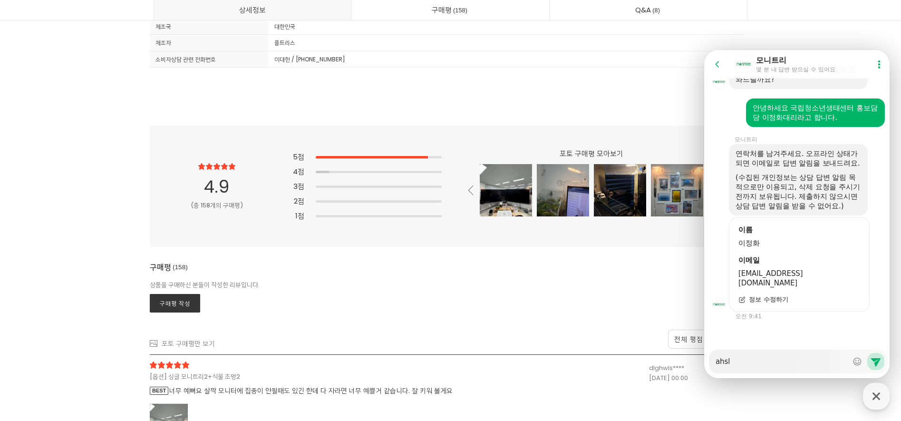
type textarea "x"
type textarea "ahslx"
type textarea "x"
type textarea "ahslxm"
type textarea "x"
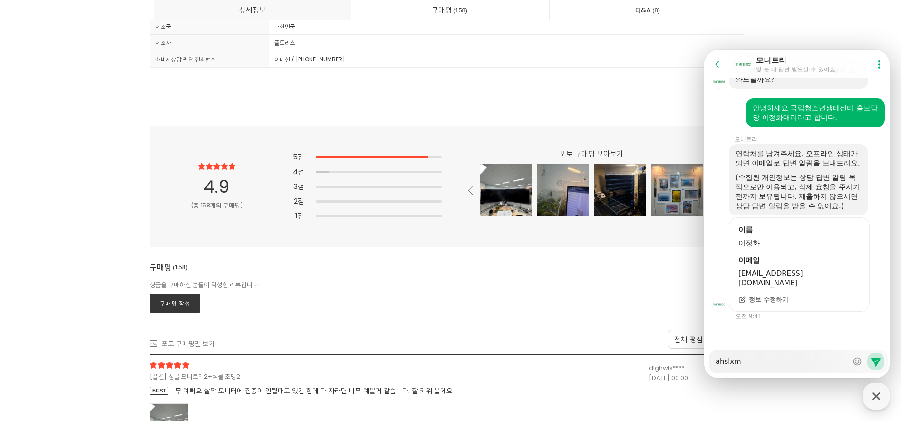
type textarea "ahslx"
type textarea "x"
type textarea "ahsl"
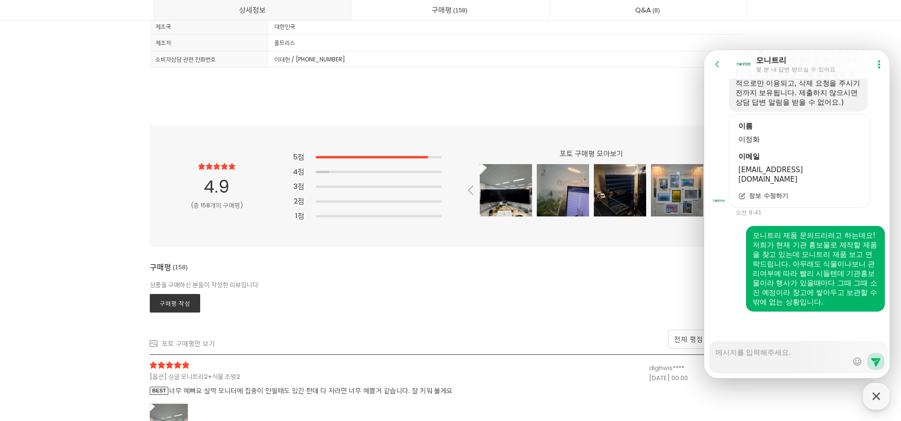
scroll to position [273, 0]
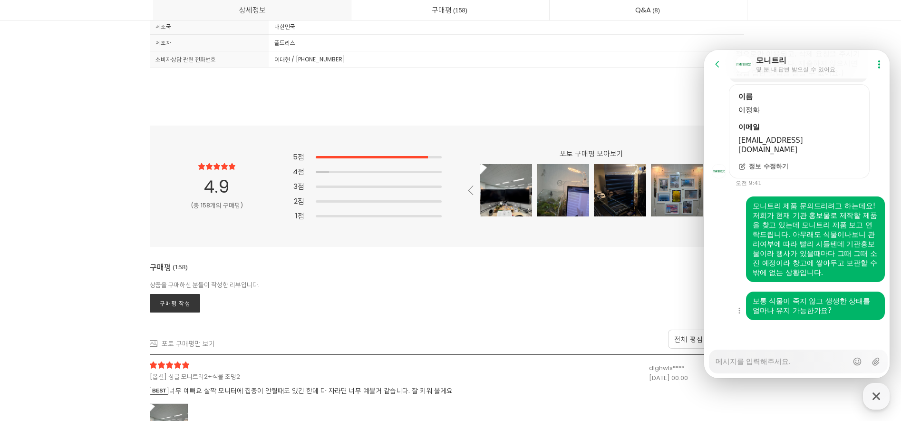
click at [725, 292] on div "Show context menu 보통 식물이 죽지 않고 생생한 상태를 얼마나 유지 가능한가요?" at bounding box center [798, 305] width 188 height 29
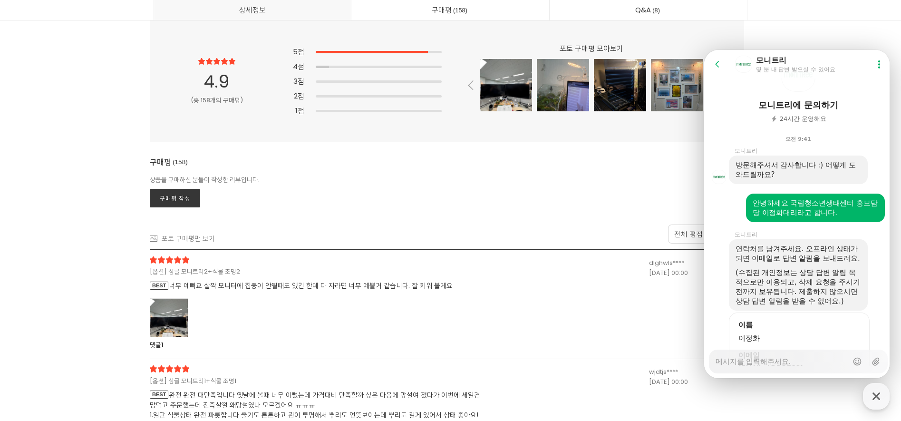
scroll to position [25625, 0]
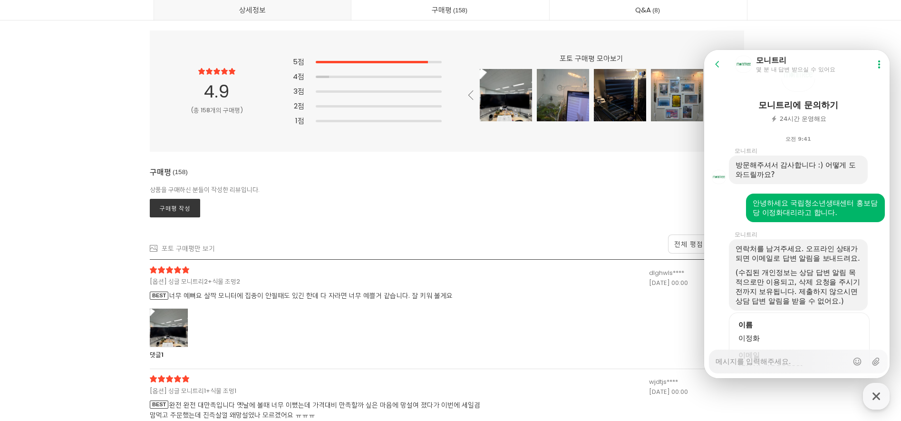
click at [870, 65] on button "Show userchat action dialog" at bounding box center [878, 64] width 17 height 17
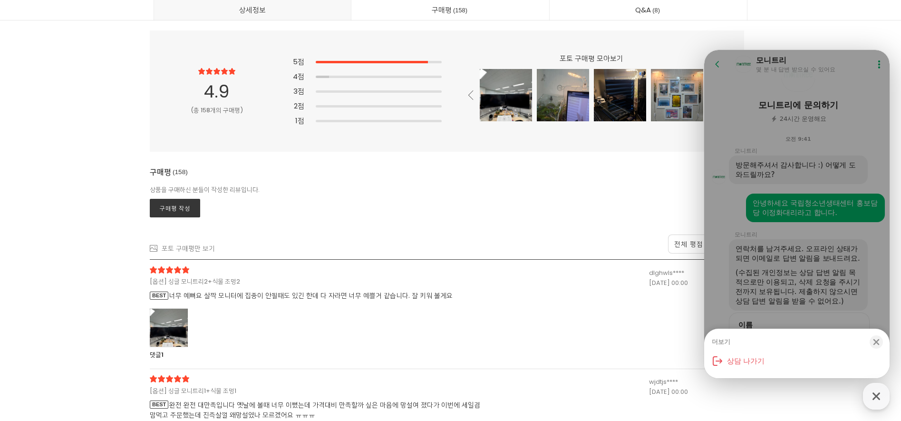
click at [864, 122] on div "더보기 Close bottom sheet modal 상담 나가기" at bounding box center [796, 214] width 185 height 328
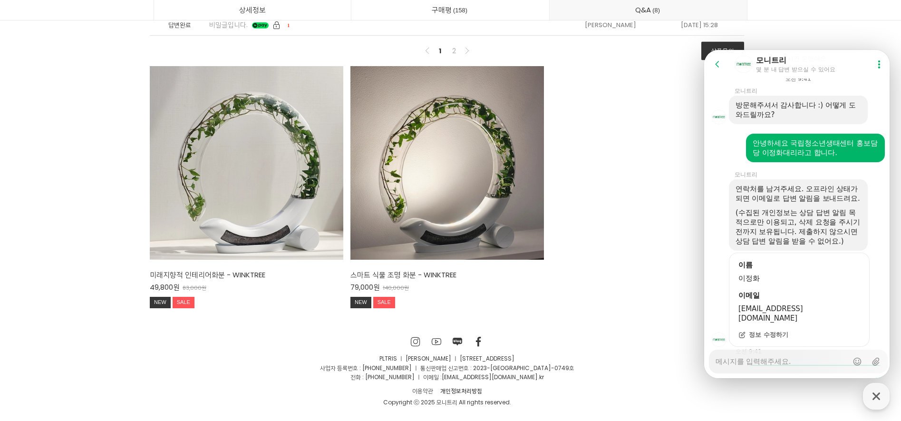
scroll to position [273, 0]
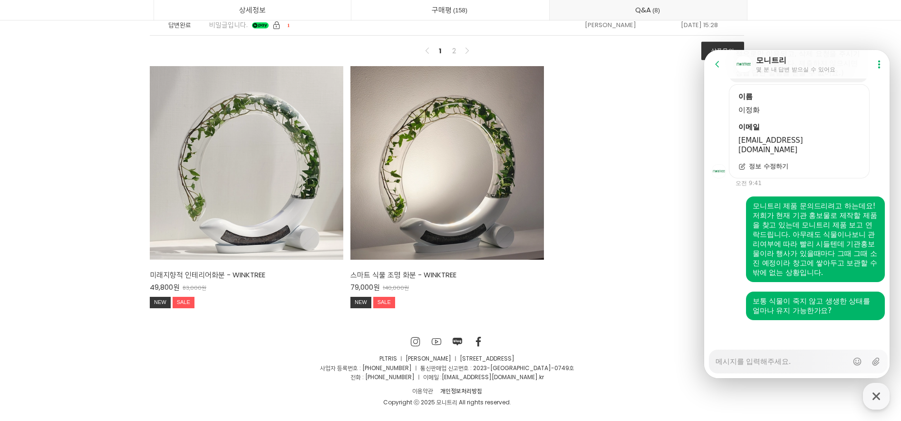
click at [575, 392] on div "이용약관 개인정보처리방침" at bounding box center [447, 391] width 594 height 11
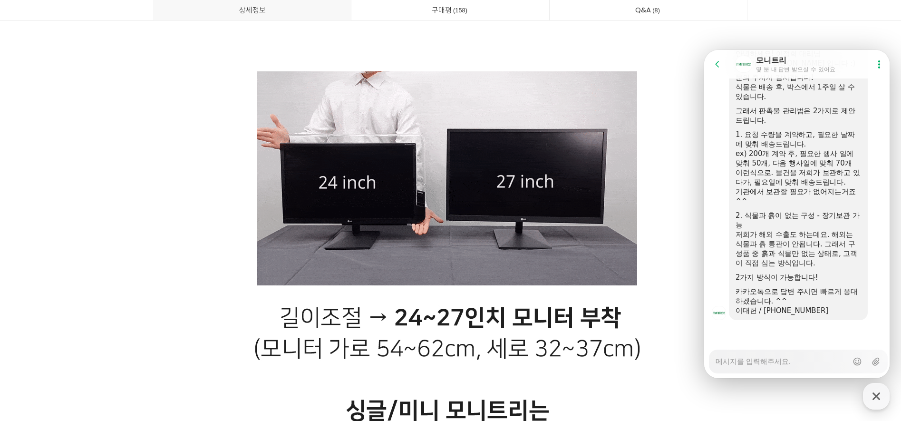
scroll to position [21649, 0]
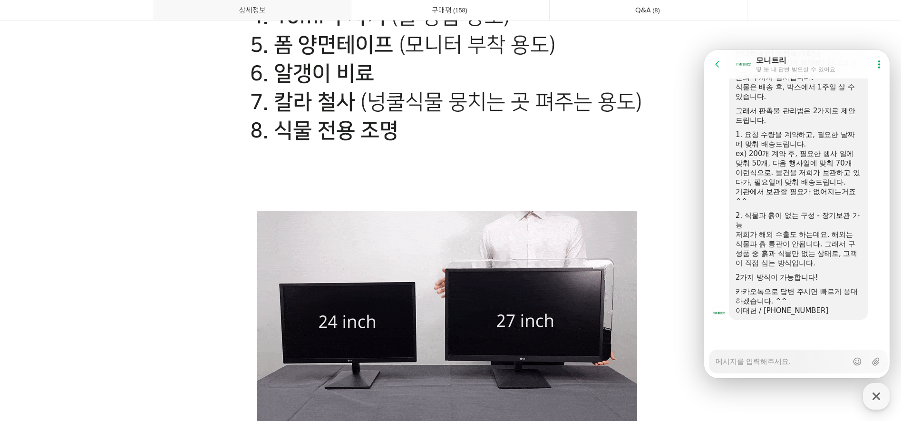
click at [714, 64] on icon at bounding box center [718, 64] width 10 height 10
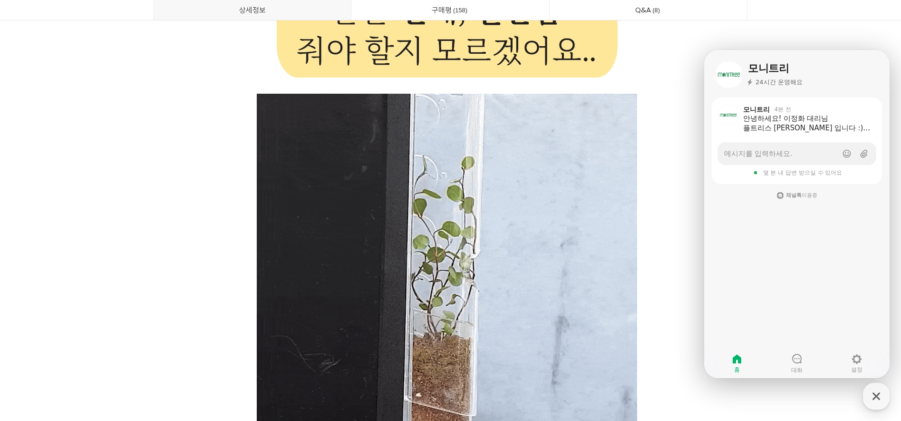
scroll to position [10905, 0]
